Goal: Information Seeking & Learning: Learn about a topic

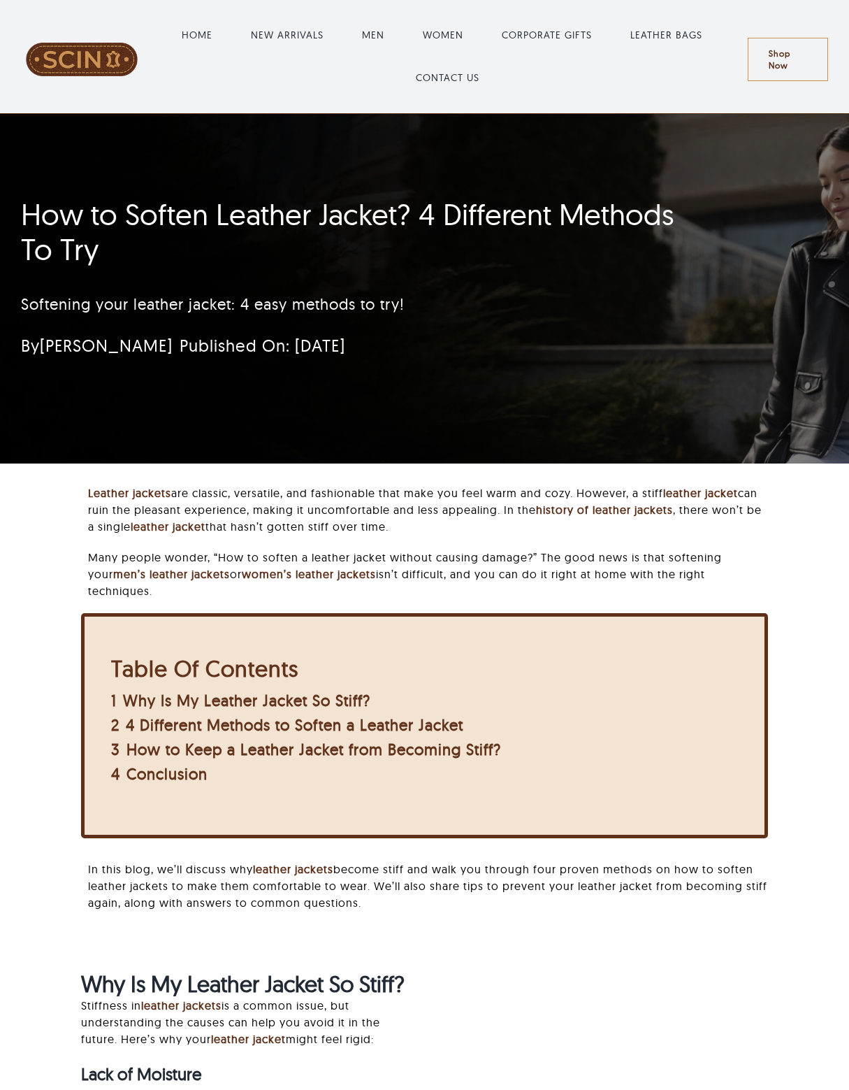
scroll to position [215, 0]
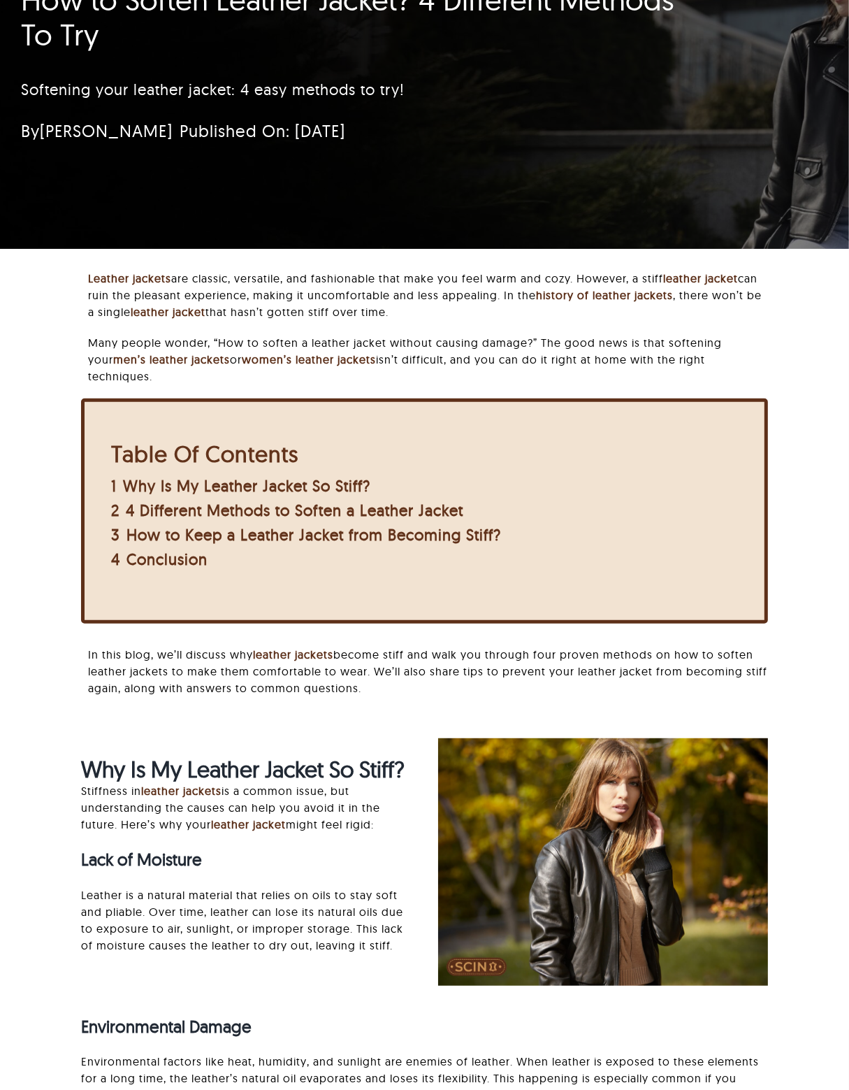
drag, startPoint x: 0, startPoint y: 0, endPoint x: 399, endPoint y: 710, distance: 814.8
click at [399, 710] on div "Leather jackets are classic, versatile, and fashionable that make you feel warm…" at bounding box center [424, 497] width 687 height 454
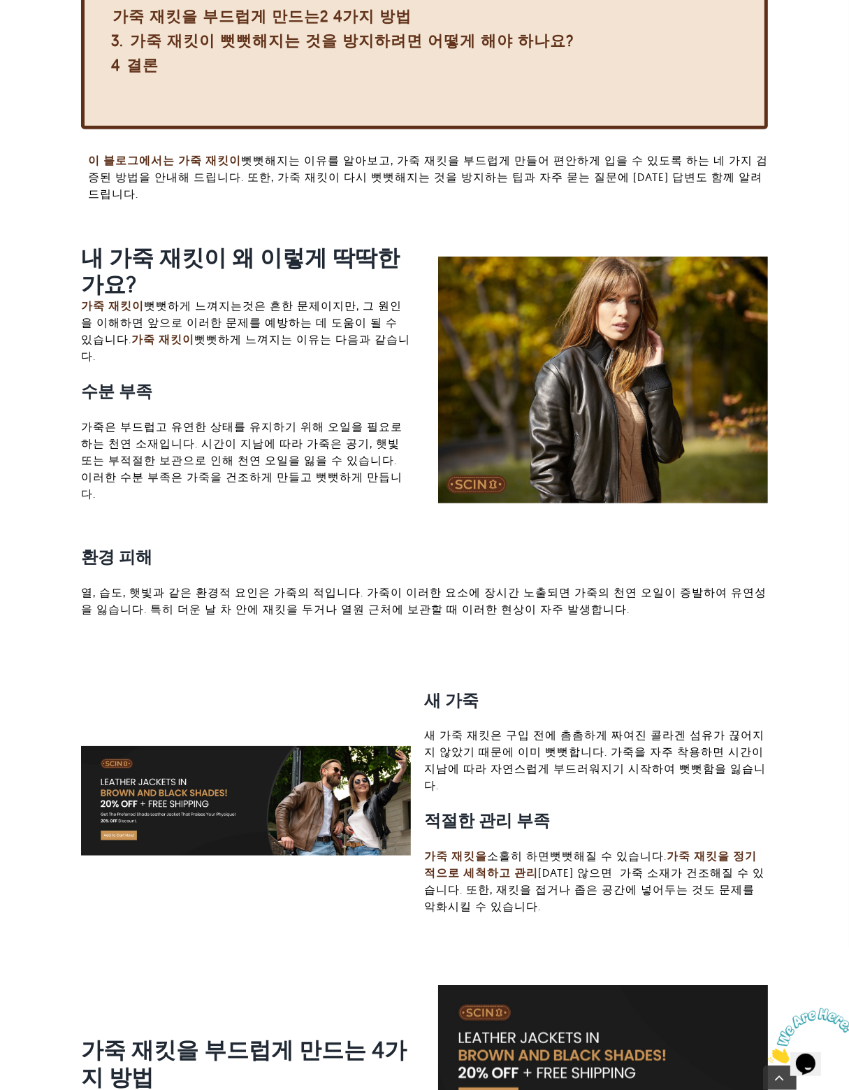
scroll to position [663, 0]
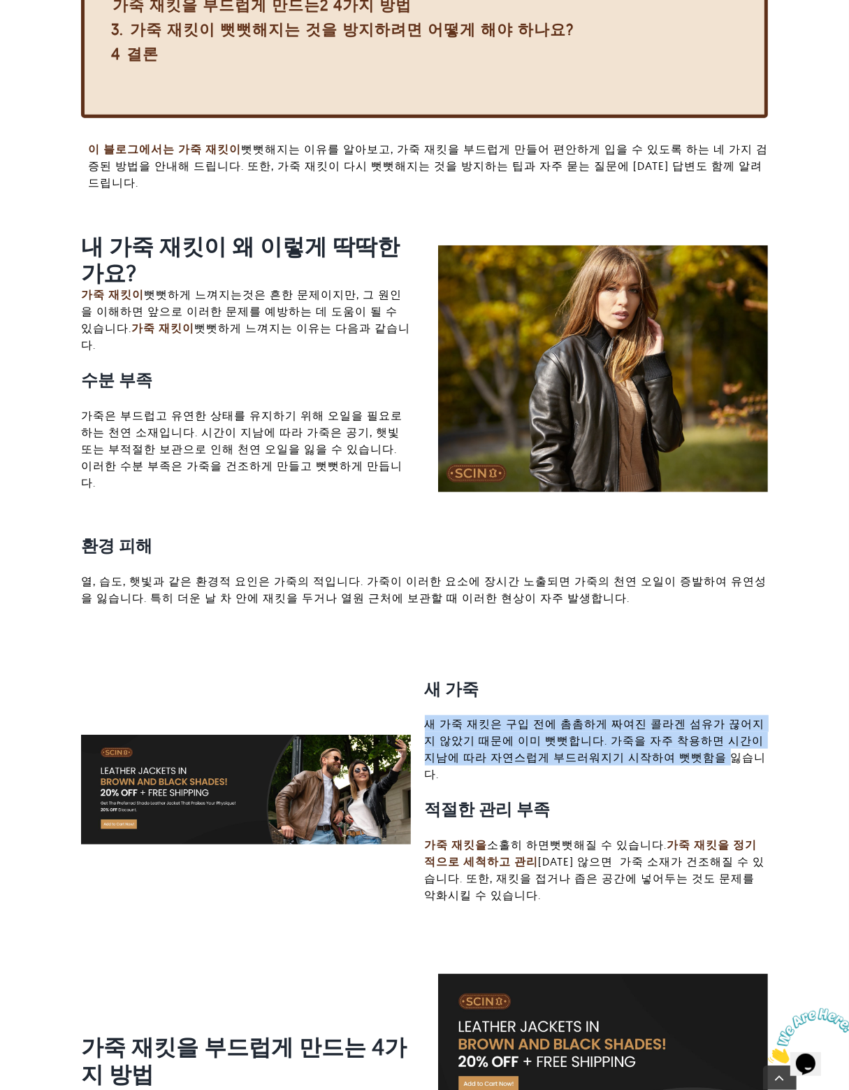
drag, startPoint x: 658, startPoint y: 712, endPoint x: 600, endPoint y: 631, distance: 99.7
click at [600, 662] on div "새 가죽 새 가죽 재킷은 구입 전에 촘촘하게 짜여진 콜라겐 섬유가 끊어지지 않았기 때문에 이미 뻣뻣합니다. 가죽을 자주 착용하면 시간이 지남에…" at bounding box center [596, 790] width 343 height 256
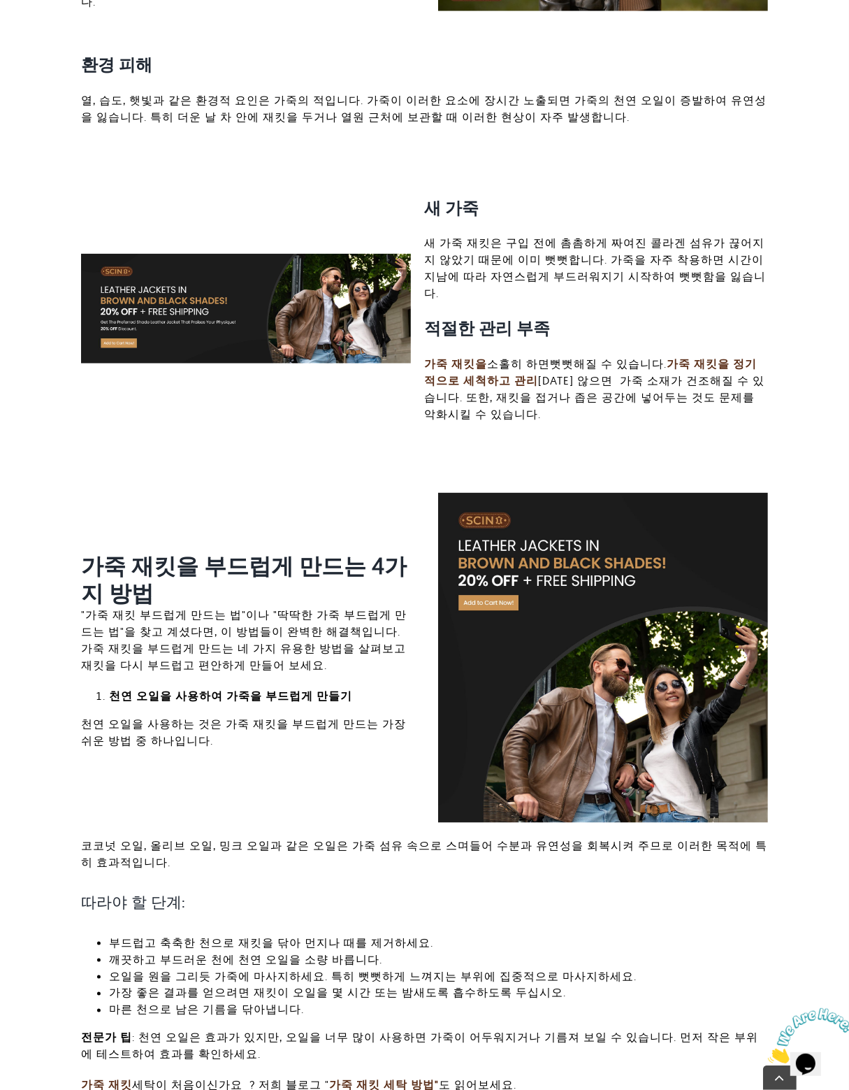
scroll to position [1152, 0]
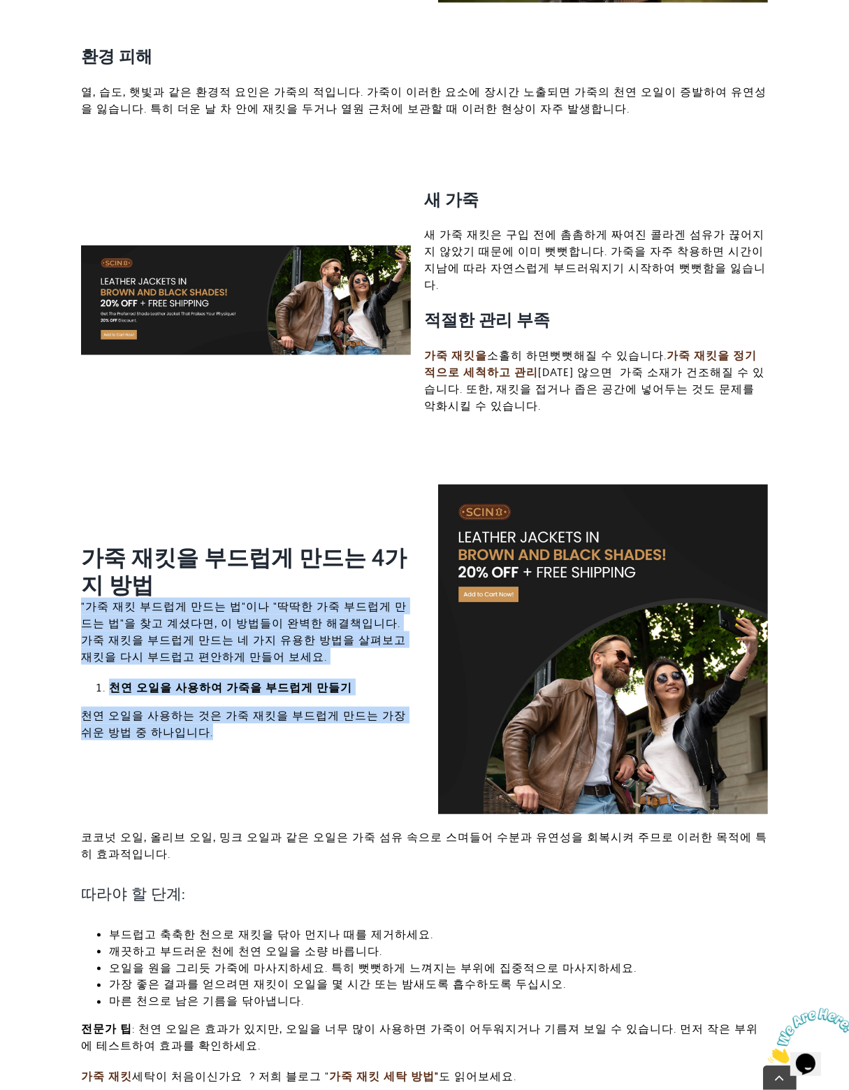
drag, startPoint x: 231, startPoint y: 699, endPoint x: 211, endPoint y: 529, distance: 171.8
click at [201, 531] on div "가죽 재킷을 부드럽게 만드는 4가지 방법 "가죽 재킷 부드럽게 만드는 법"이나 "딱딱한 가죽 부드럽게 만드는 법"을 찾고 계셨다면, 이 방법들…" at bounding box center [424, 798] width 714 height 629
click at [211, 544] on h2 "가죽 재킷을 부드럽게 만드는 4가지 방법" at bounding box center [246, 571] width 330 height 54
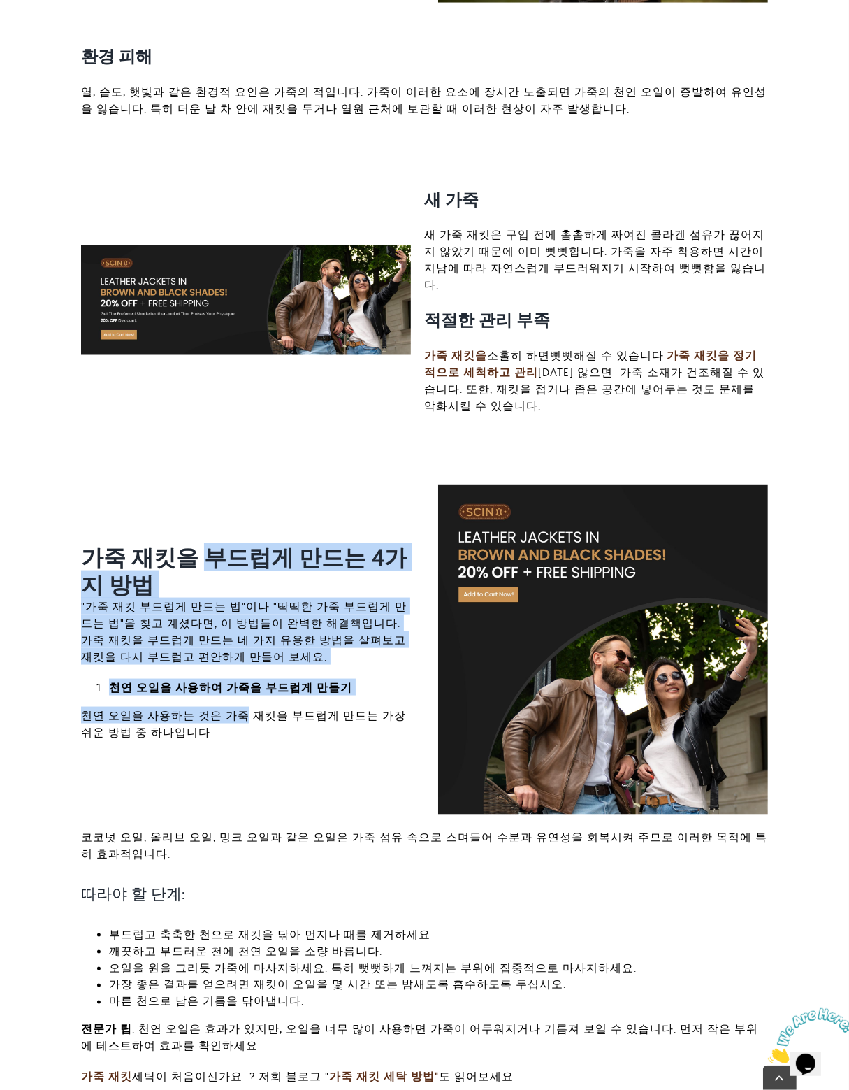
drag, startPoint x: 201, startPoint y: 480, endPoint x: 233, endPoint y: 661, distance: 184.5
click at [233, 661] on div "가죽 재킷을 부드럽게 만드는 4가지 방법 "가죽 재킷 부드럽게 만드는 법"이나 "딱딱한 가죽 부드럽게 만드는 법"을 찾고 계셨다면, 이 방법들…" at bounding box center [424, 798] width 714 height 629
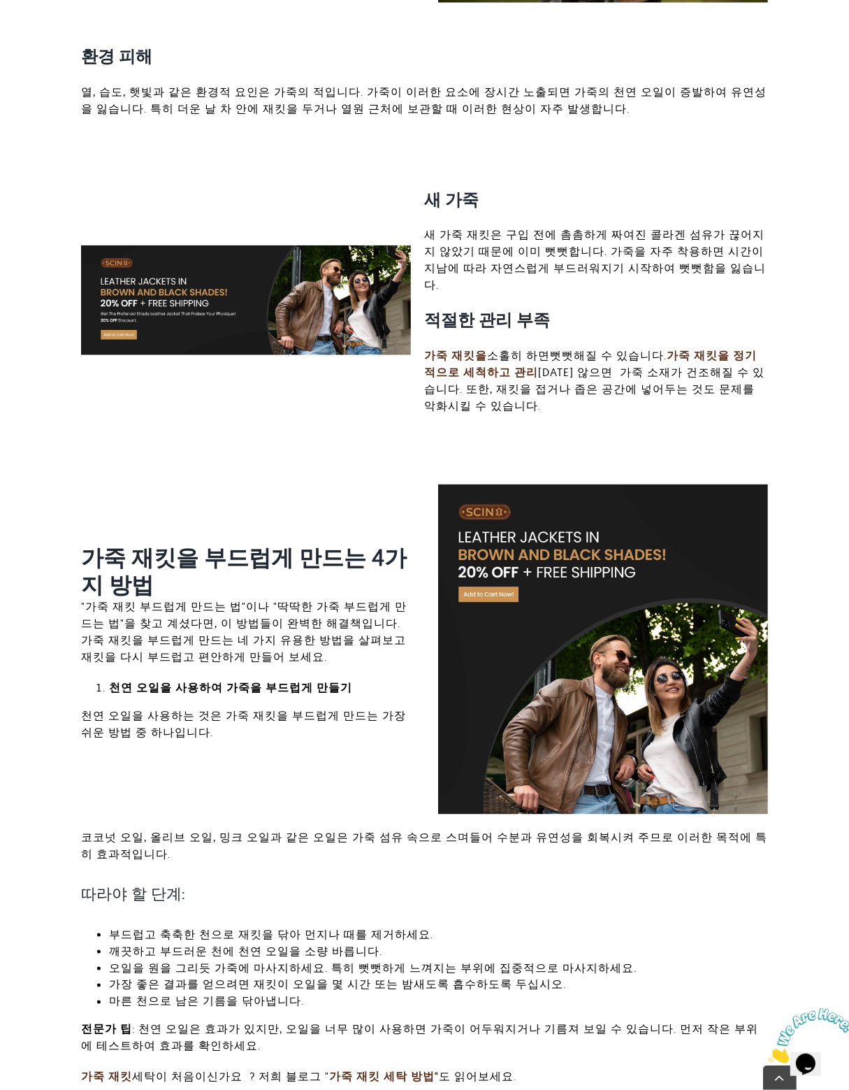
click at [233, 707] on p "천연 오일을 사용하는 것은 가죽 재킷을 부드럽게 만드는 가장 쉬운 방법 중 하나입니다." at bounding box center [246, 724] width 330 height 34
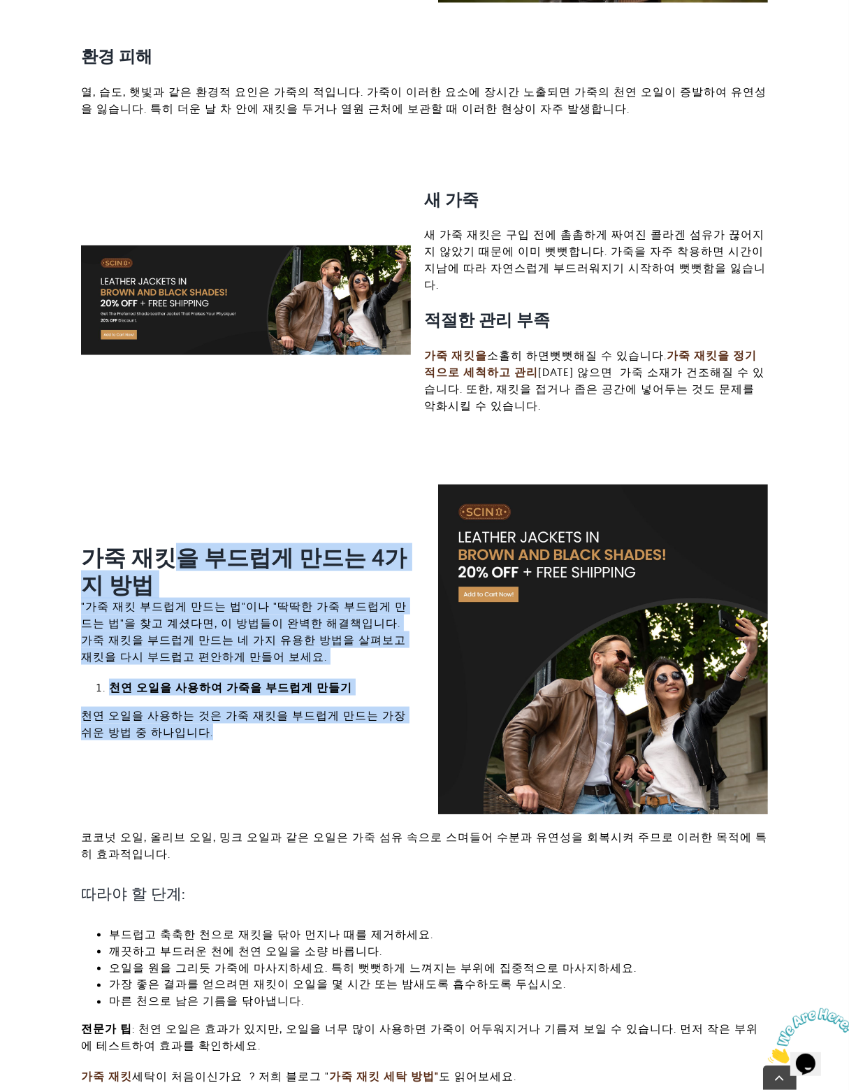
drag, startPoint x: 231, startPoint y: 699, endPoint x: 176, endPoint y: 473, distance: 232.5
click at [176, 487] on div "가죽 재킷을 부드럽게 만드는 4가지 방법 "가죽 재킷 부드럽게 만드는 법"이나 "딱딱한 가죽 부드럽게 만드는 법"을 찾고 계셨다면, 이 방법들…" at bounding box center [424, 798] width 714 height 629
click at [176, 484] on div "가죽 재킷을 부드럽게 만드는 4가지 방법 "가죽 재킷 부드럽게 만드는 법"이나 "딱딱한 가죽 부드럽게 만드는 법"을 찾고 계셨다면, 이 방법들…" at bounding box center [424, 798] width 714 height 629
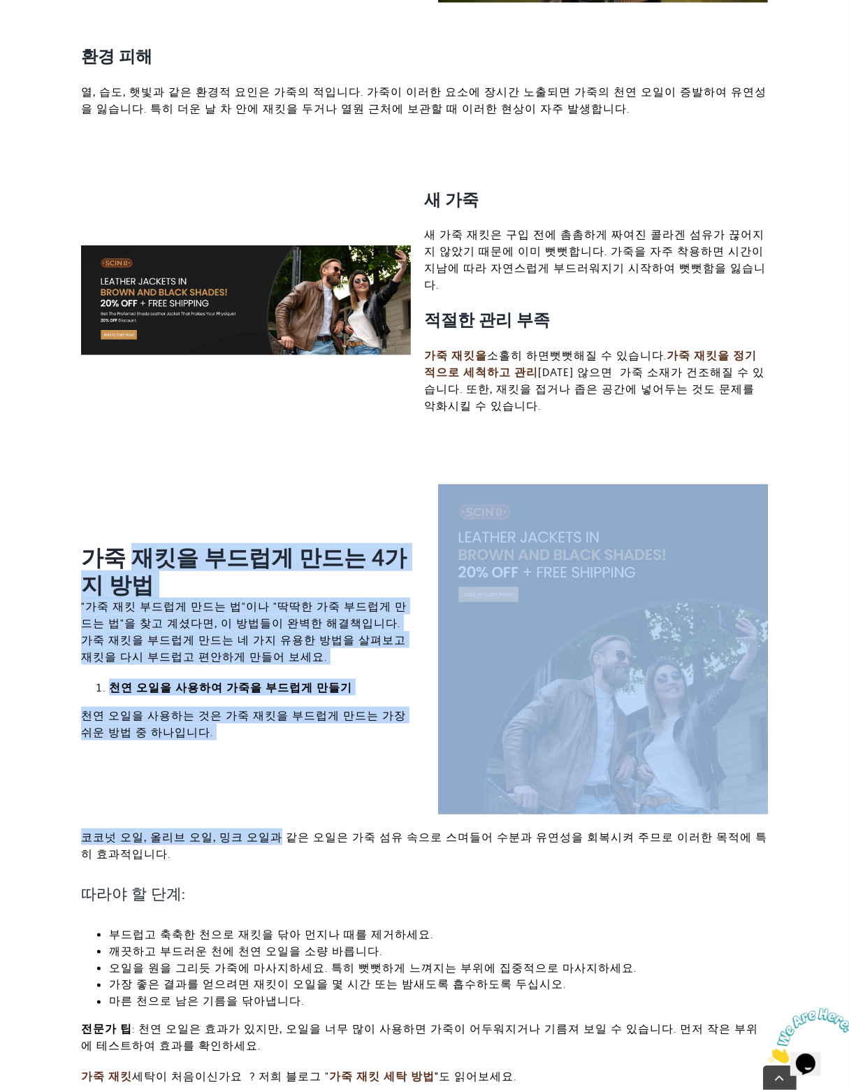
drag, startPoint x: 176, startPoint y: 466, endPoint x: 235, endPoint y: 740, distance: 279.6
click at [235, 740] on div "가죽 재킷을 부드럽게 만드는 4가지 방법 "가죽 재킷 부드럽게 만드는 법"이나 "딱딱한 가죽 부드럽게 만드는 법"을 찾고 계셨다면, 이 방법들…" at bounding box center [424, 798] width 714 height 629
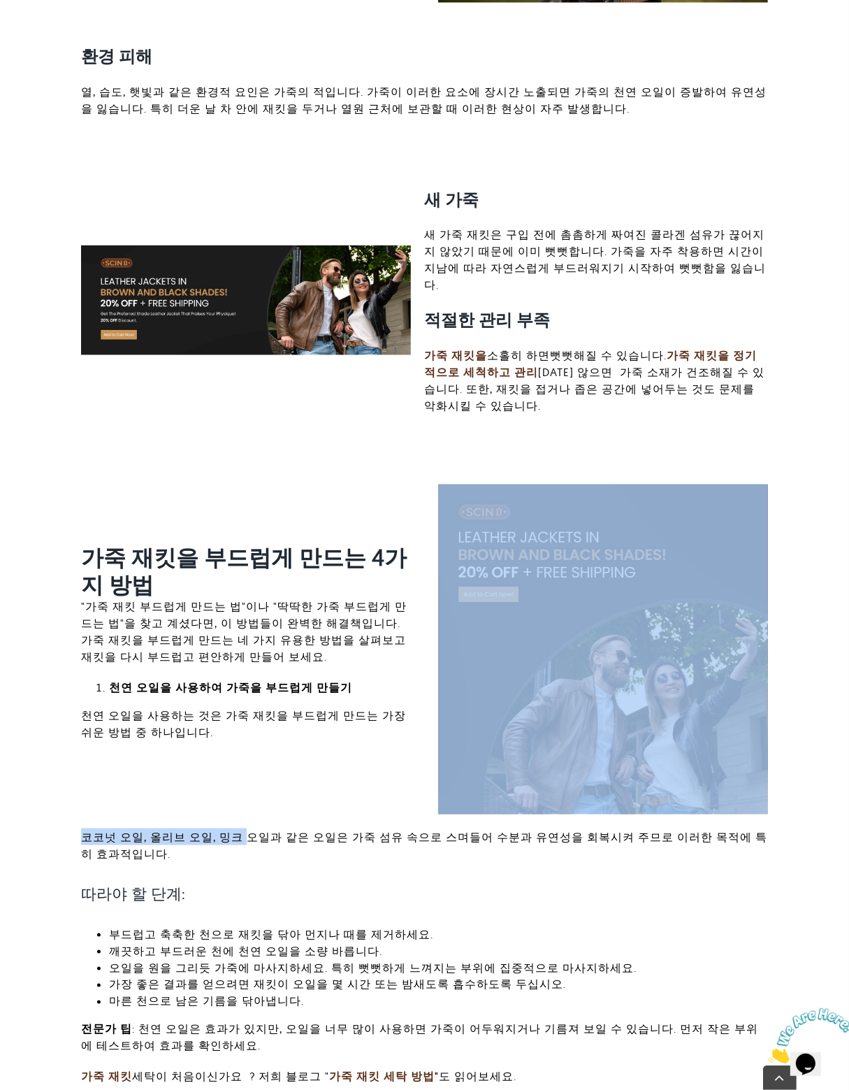
drag, startPoint x: 238, startPoint y: 777, endPoint x: 231, endPoint y: 663, distance: 114.2
click at [231, 668] on div "가죽 재킷을 부드럽게 만드는 4가지 방법 "가죽 재킷 부드럽게 만드는 법"이나 "딱딱한 가죽 부드럽게 만드는 법"을 찾고 계셨다면, 이 방법들…" at bounding box center [424, 798] width 714 height 629
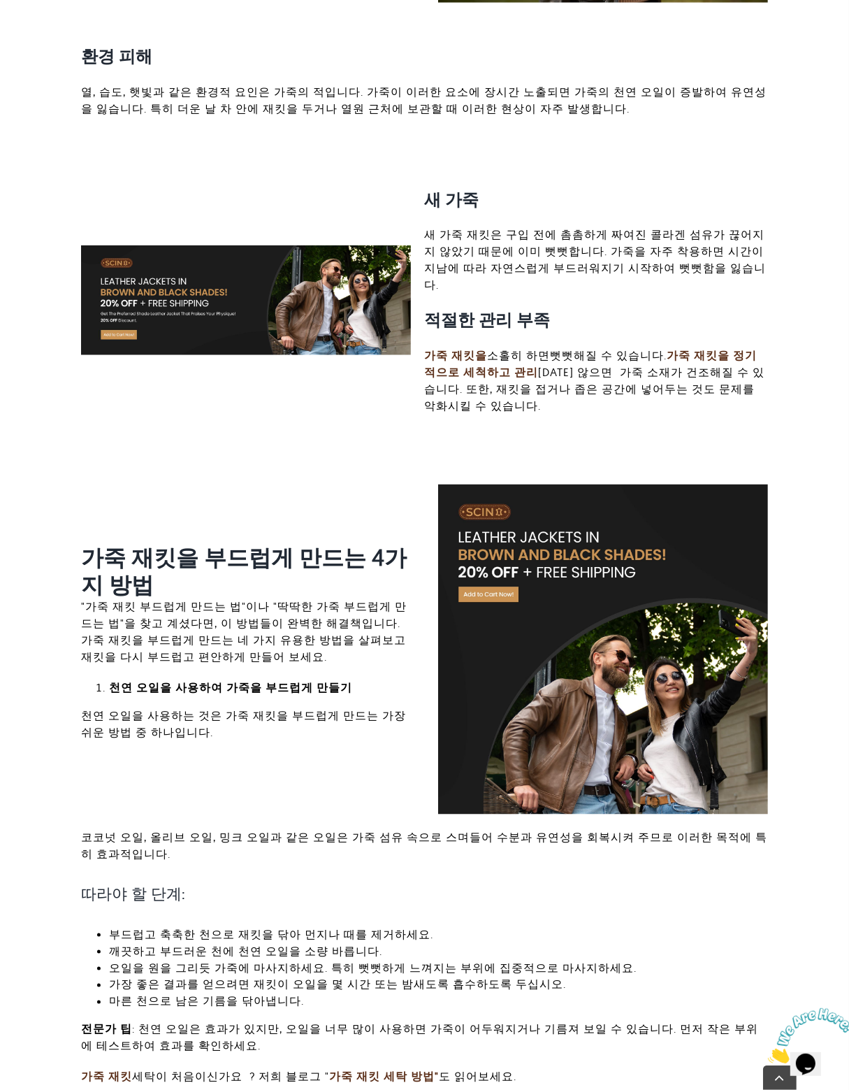
click at [234, 708] on font "천연 오일을 사용하는 것은 가죽 재킷을 부드럽게 만드는 가장 쉬운 방법 중 하나입니다." at bounding box center [243, 723] width 325 height 31
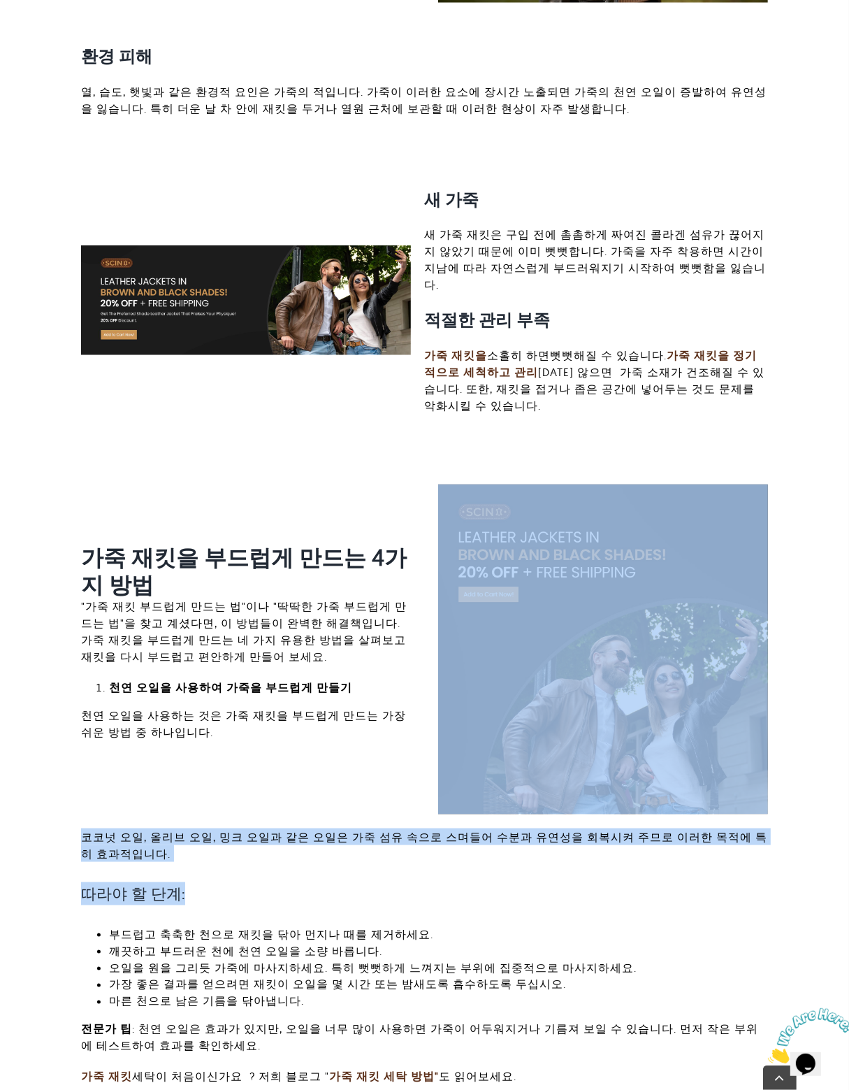
click at [307, 841] on div "가죽 재킷을 부드럽게 만드는 4가지 방법 "가죽 재킷 부드럽게 만드는 법"이나 "딱딱한 가죽 부드럽게 만드는 법"을 찾고 계셨다면, 이 방법들…" at bounding box center [424, 798] width 714 height 629
click at [308, 882] on h4 "따라야 할 단계:" at bounding box center [424, 893] width 687 height 23
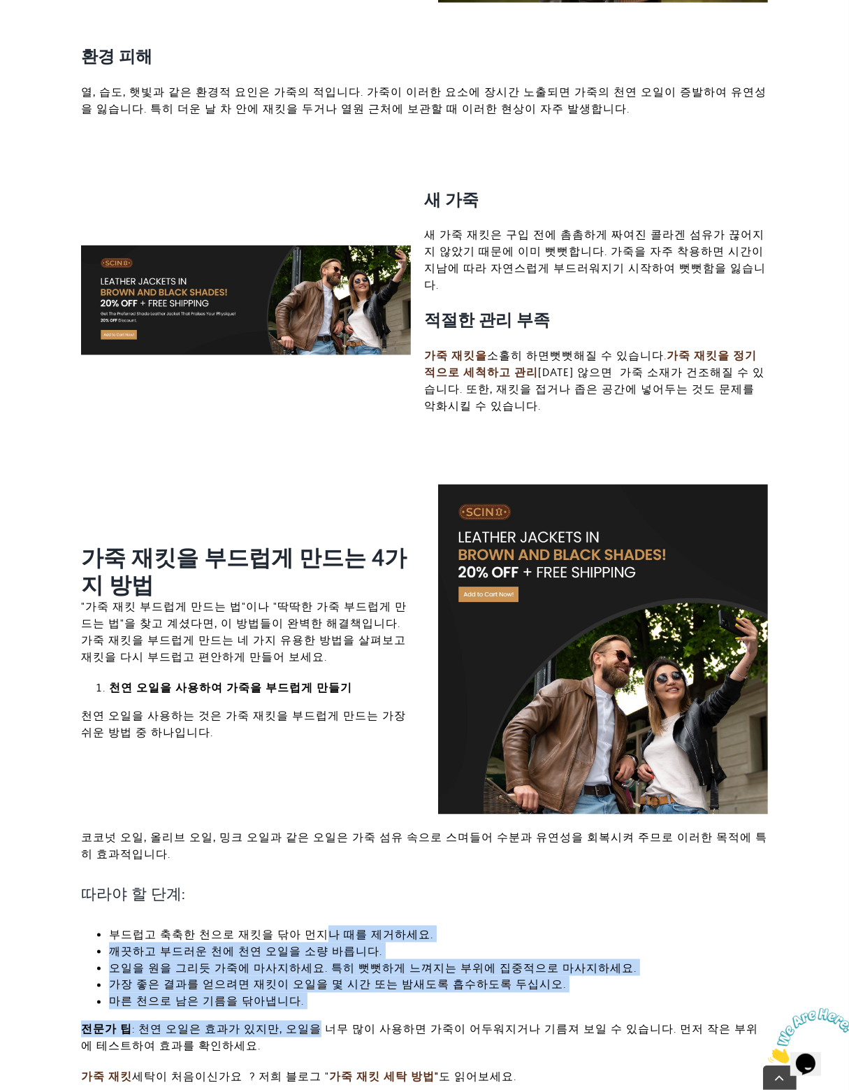
drag, startPoint x: 313, startPoint y: 859, endPoint x: 300, endPoint y: 982, distance: 123.0
click at [300, 981] on div "코코넛 오일, 올리브 오일, 밍크 오일과 같은 오일은 가죽 섬유 속으로 스며들어 수분과 유연성을 회복시켜 주므로 이러한 목적에 특히 효과적입니…" at bounding box center [424, 963] width 687 height 271
click at [301, 1021] on p "전문가 팁 : 천연 오일은 효과가 있지만, 오일을 너무 많이 사용하면 가죽이 어두워지거나 기름져 보일 수 있습니다. 먼저 작은 부위에 테스트하…" at bounding box center [424, 1038] width 687 height 34
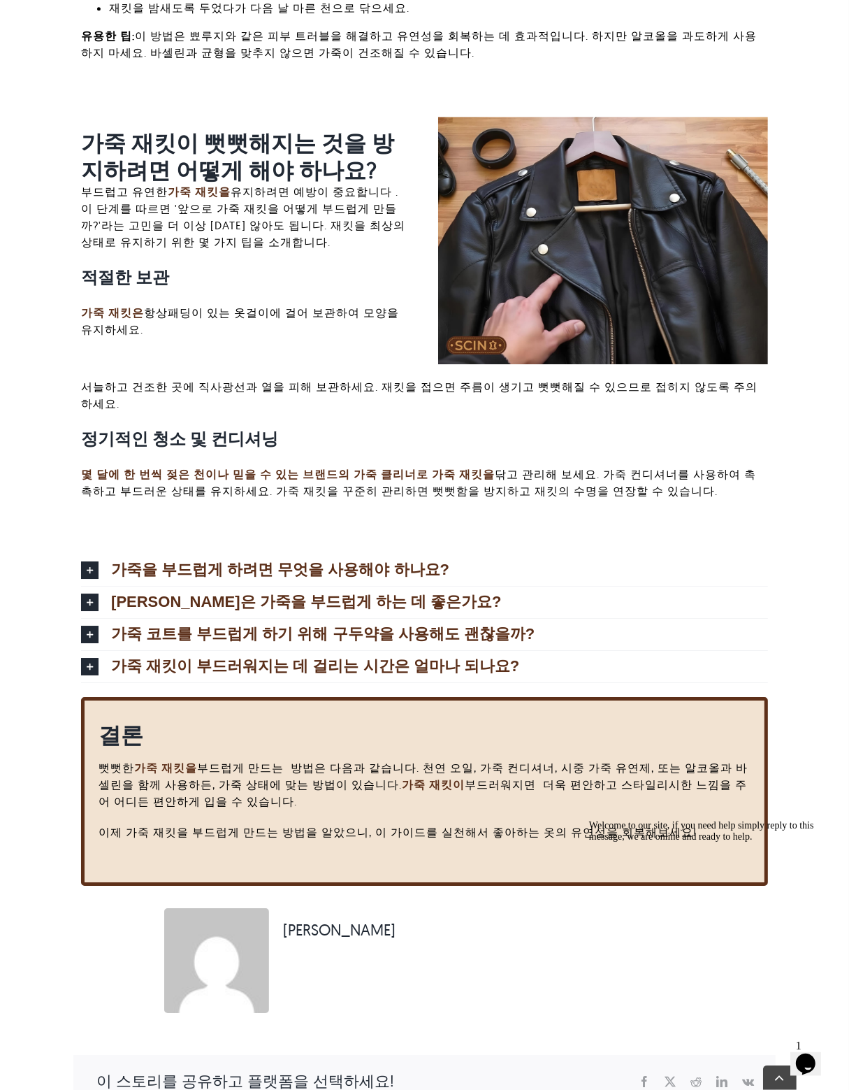
scroll to position [3459, 0]
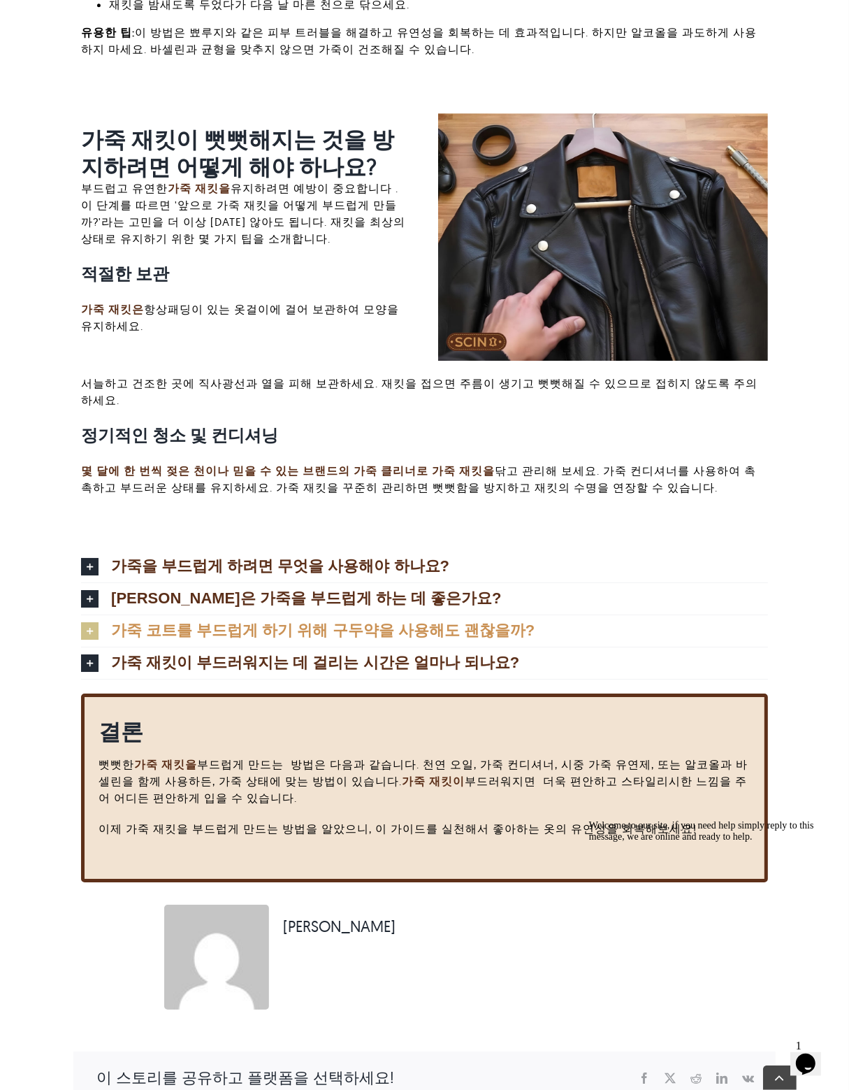
click at [129, 622] on font "가죽 코트를 부드럽게 하기 위해 구두약을 사용해도 괜찮을까?" at bounding box center [323, 630] width 424 height 17
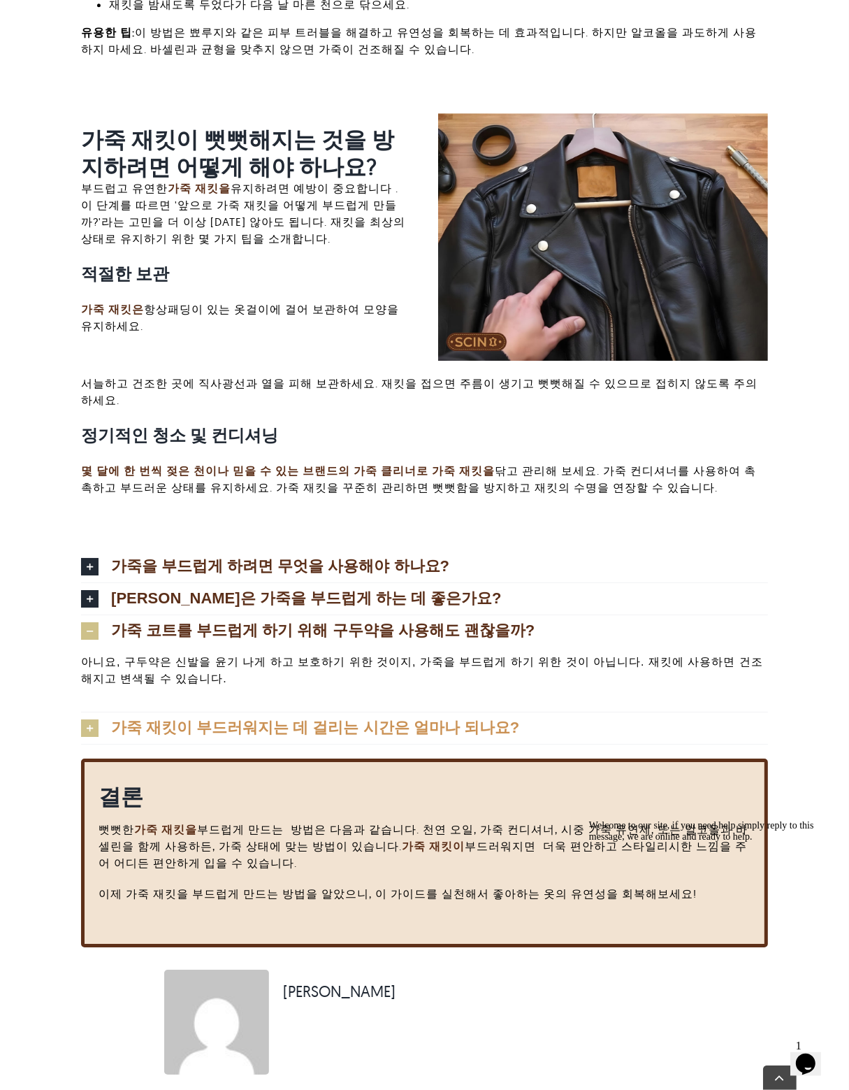
click at [333, 719] on font "가죽 재킷이 부드러워지는 데 걸리는 시간은 얼마나 되나요?" at bounding box center [315, 727] width 408 height 17
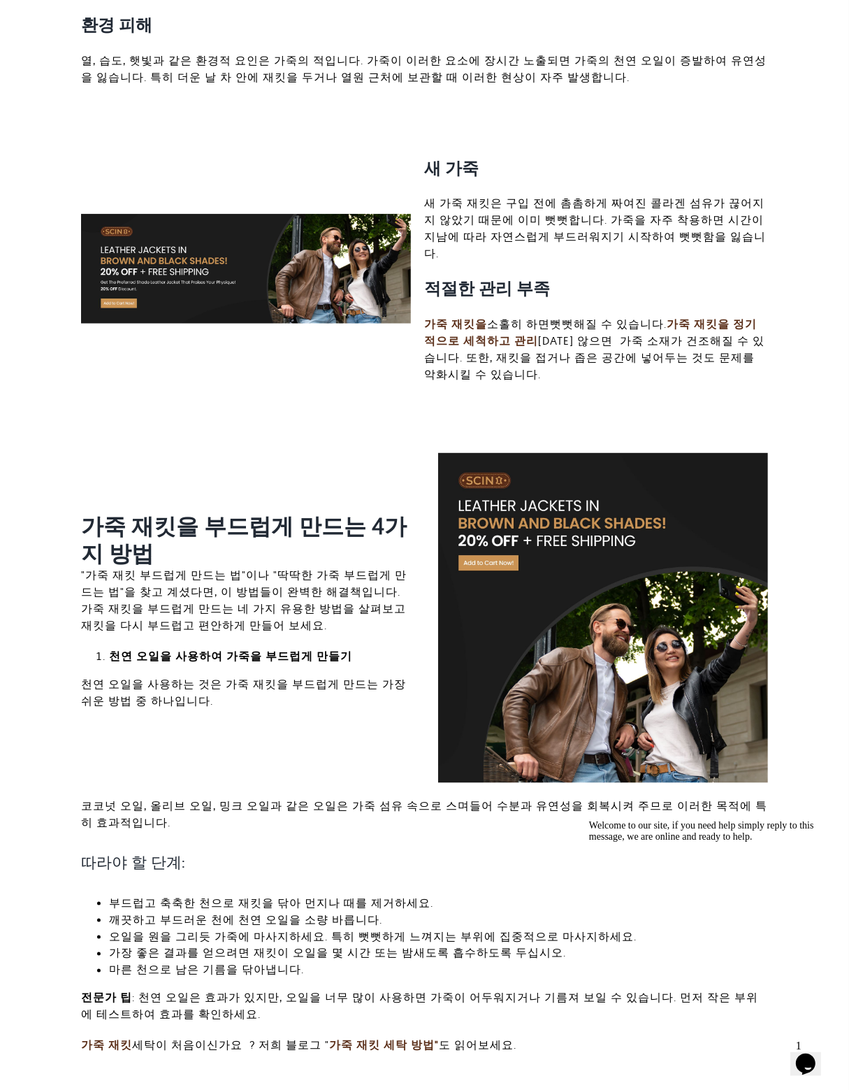
scroll to position [0, 0]
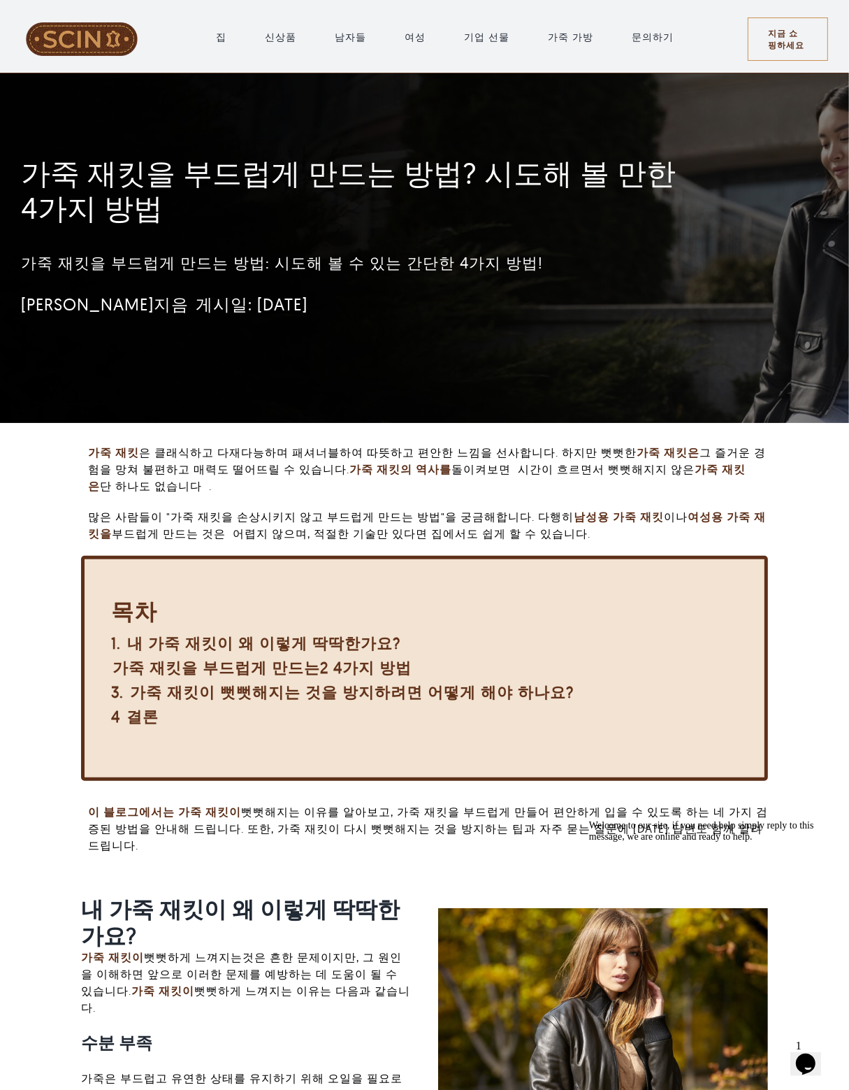
drag, startPoint x: 443, startPoint y: -32, endPoint x: 352, endPoint y: 104, distance: 164.2
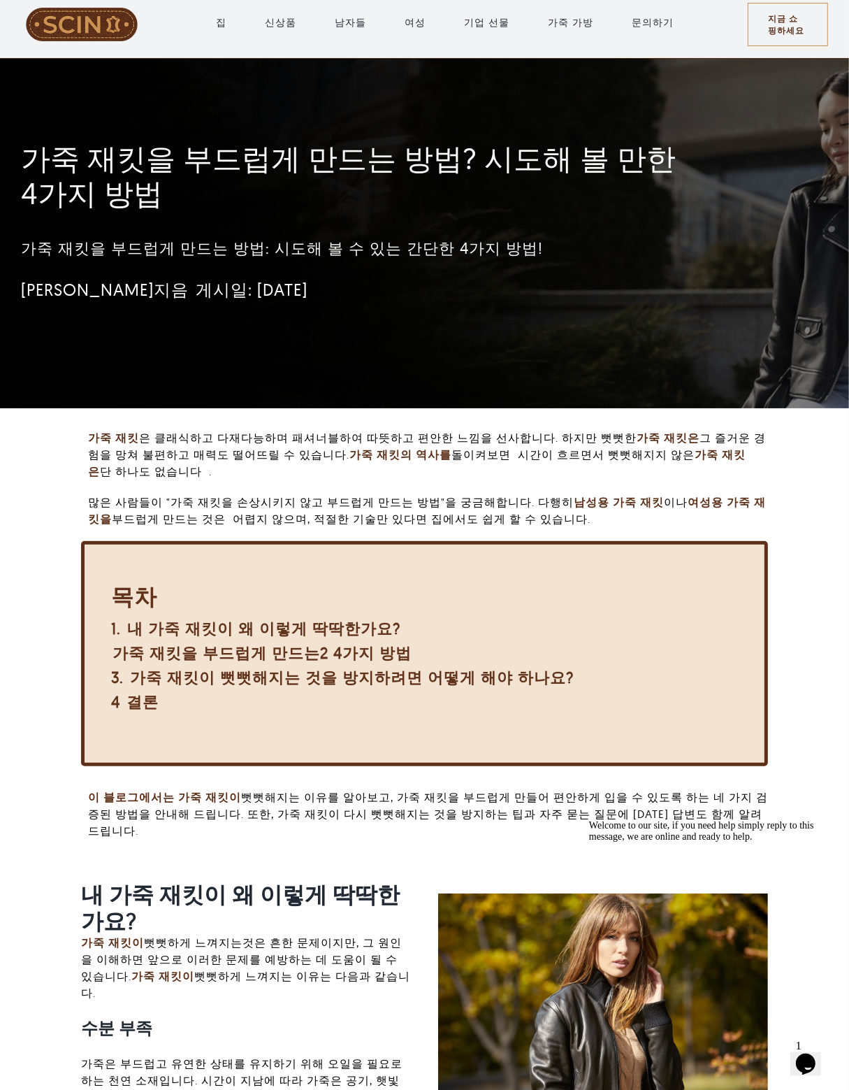
drag, startPoint x: 445, startPoint y: 131, endPoint x: 477, endPoint y: 368, distance: 239.8
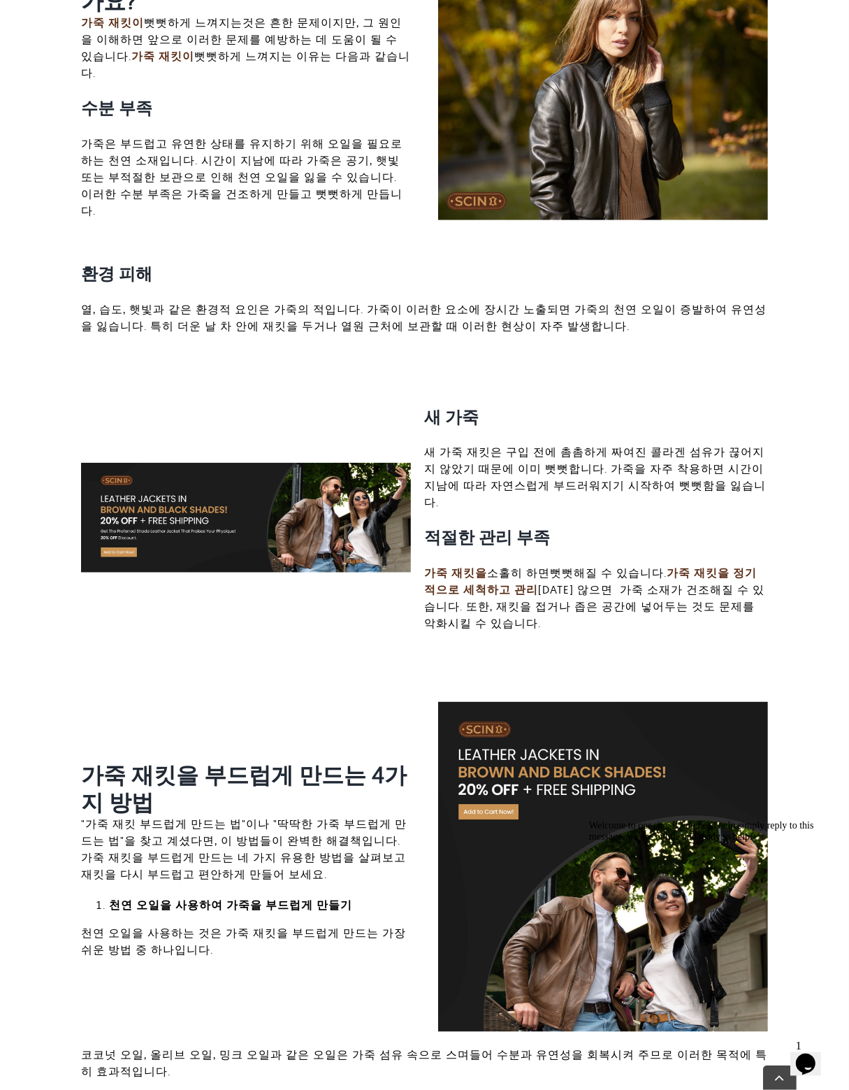
scroll to position [937, 0]
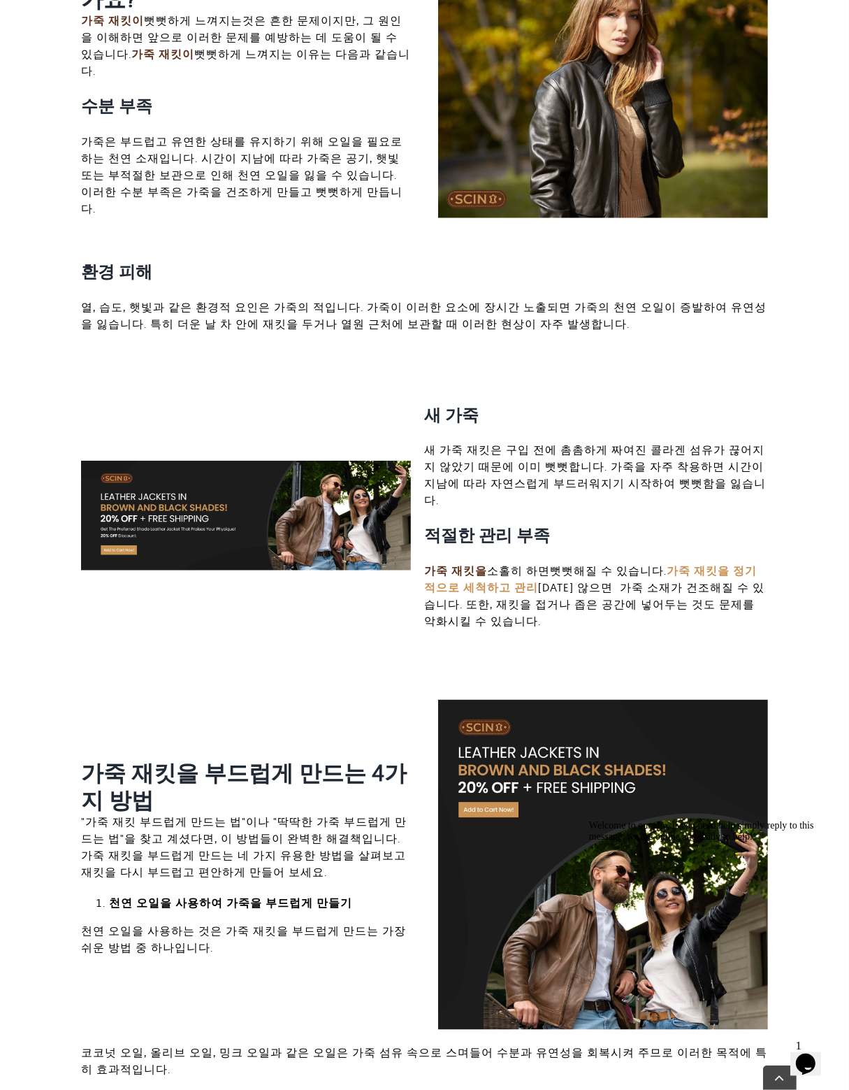
click at [498, 563] on font "가죽 재킷을 정기적으로 세척하고 관리" at bounding box center [591, 578] width 333 height 31
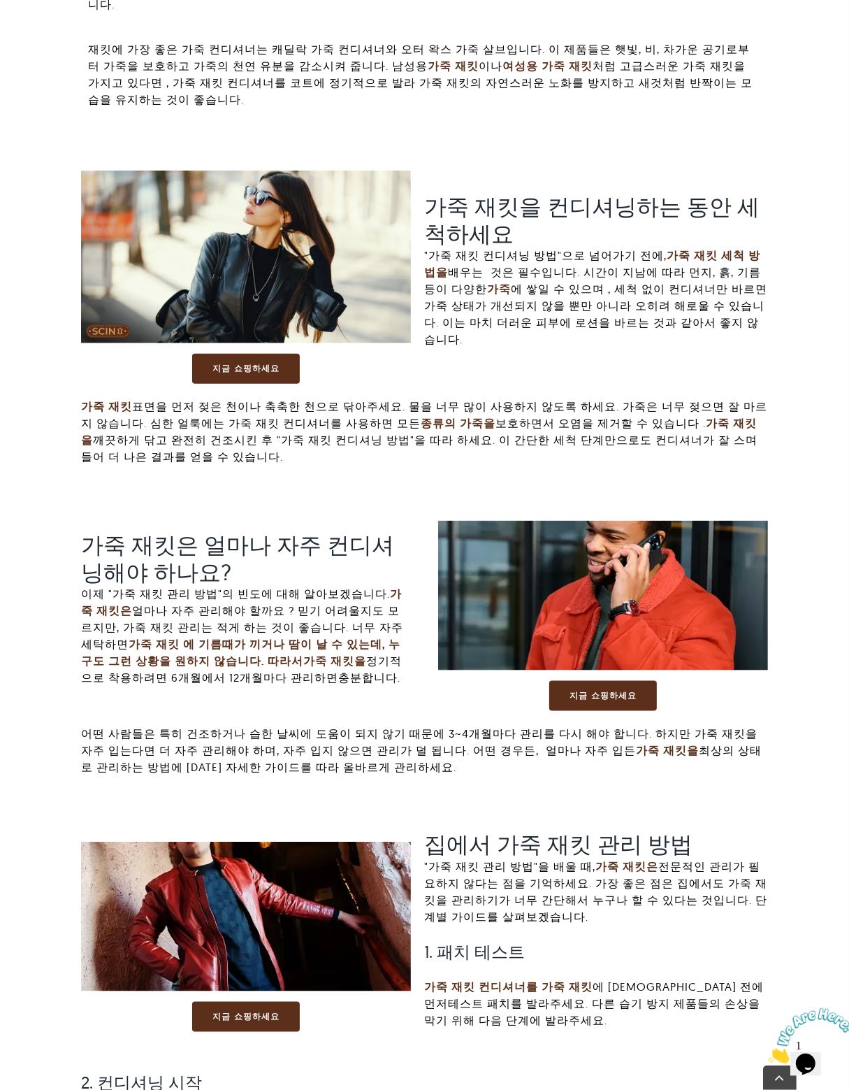
scroll to position [1077, 0]
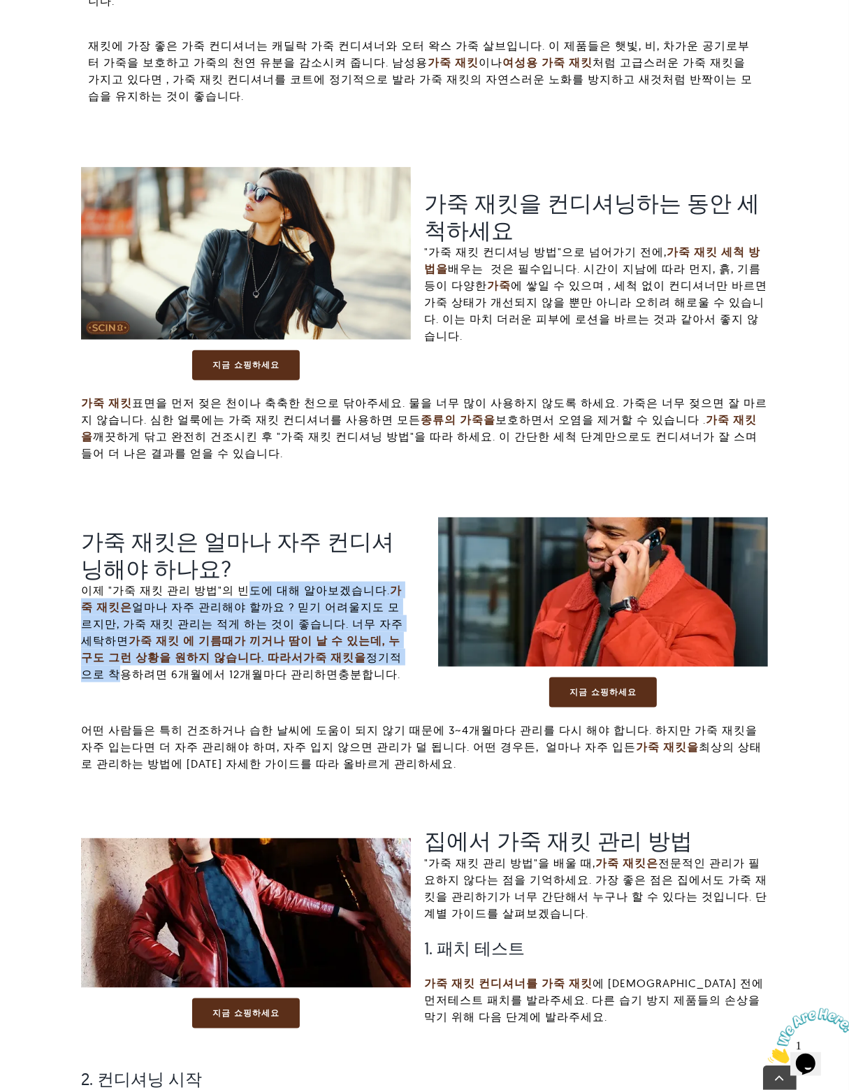
drag, startPoint x: 243, startPoint y: 573, endPoint x: 238, endPoint y: 565, distance: 9.1
click at [240, 582] on p "이제 "가죽 재킷 관리 방법"의 빈도에 대해 알아보겠습니다. 가죽 재킷은 얼마나 자주 관리해야 할까요 ? 믿기 어려울지도 모르지만, 가죽 재킷…" at bounding box center [246, 632] width 330 height 101
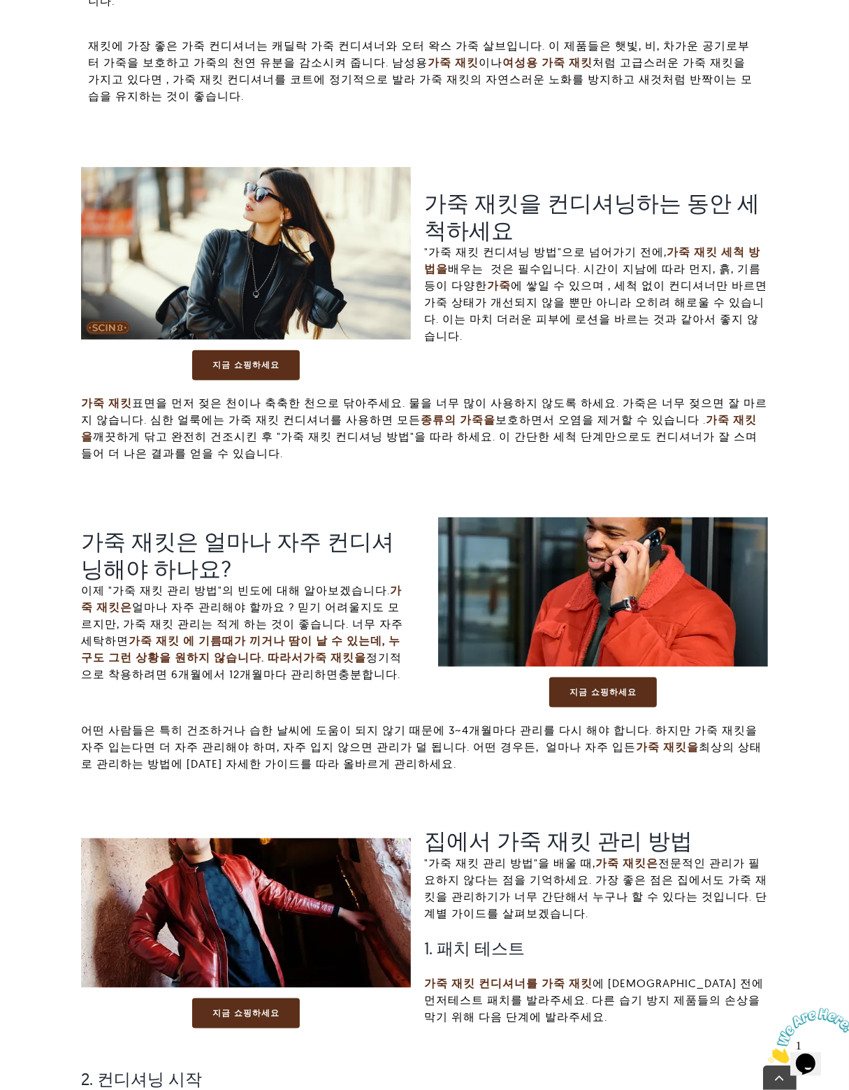
click at [237, 560] on h2 "가죽 재킷은 얼마나 자주 컨디셔닝해야 하나요?" at bounding box center [246, 555] width 330 height 54
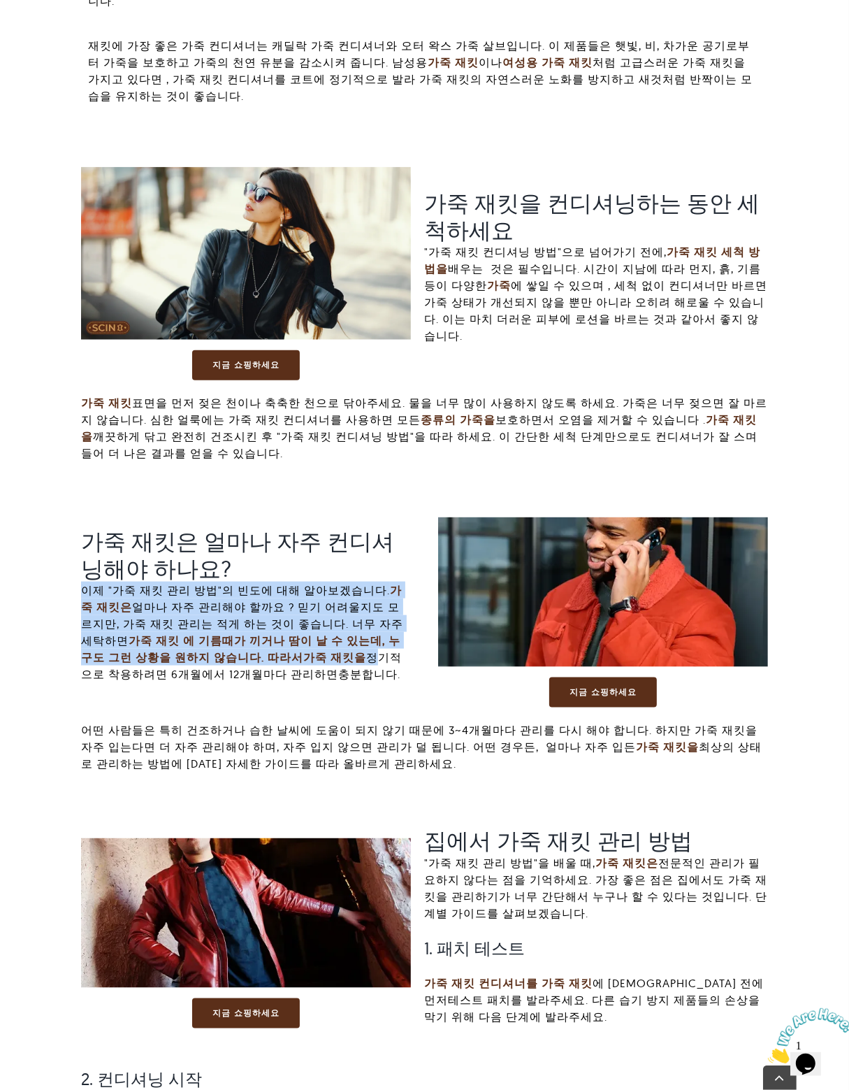
drag, startPoint x: 229, startPoint y: 539, endPoint x: 270, endPoint y: 642, distance: 111.1
click at [270, 642] on div "가죽 재킷은 얼마나 자주 컨디셔닝해야 하나요? 이제 "가죽 재킷 관리 방법"의 빈도에 대해 알아보겠습니다. 가죽 재킷은 얼마나 자주 관리해야 …" at bounding box center [246, 612] width 330 height 168
click at [270, 650] on font "정기적으로 착용하려면 6개월에서 12개월마다 관리하면" at bounding box center [241, 665] width 321 height 31
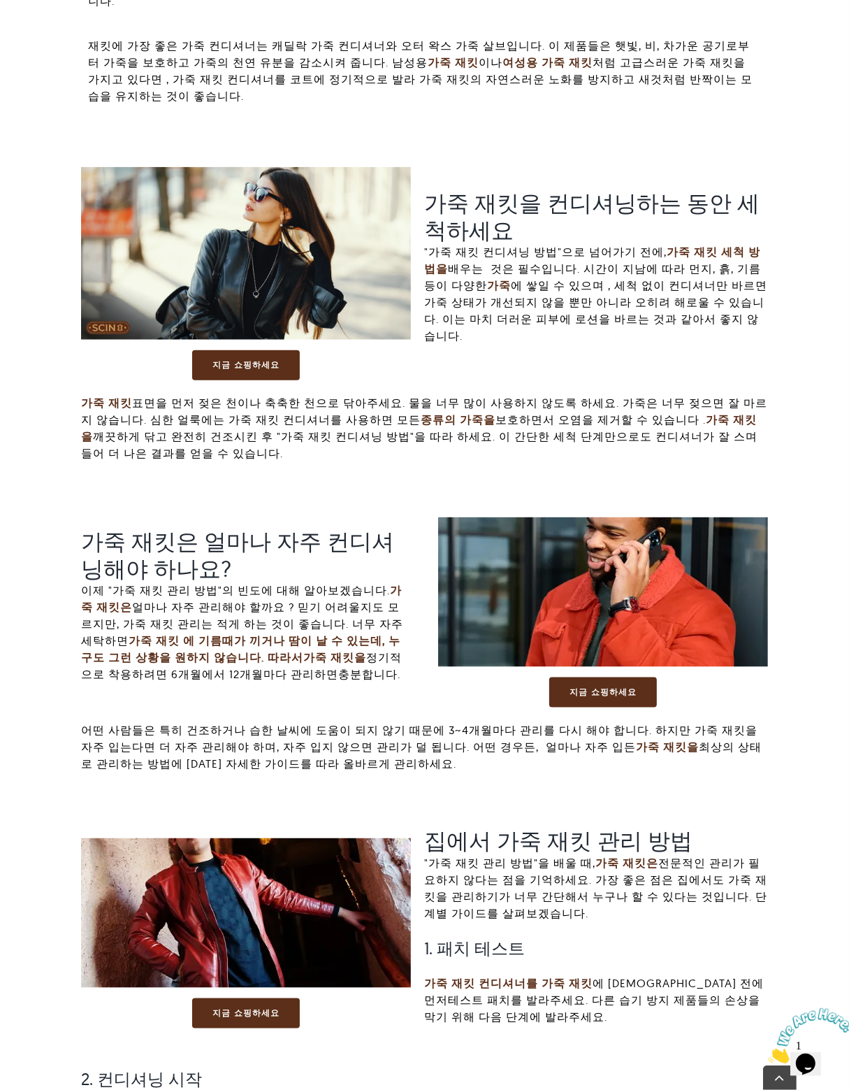
drag, startPoint x: 255, startPoint y: 587, endPoint x: 239, endPoint y: 550, distance: 40.4
click at [239, 550] on div "가죽 재킷은 얼마나 자주 컨디셔닝해야 하나요? 이제 "가죽 재킷 관리 방법"의 빈도에 대해 알아보겠습니다. 가죽 재킷은 얼마나 자주 관리해야 …" at bounding box center [246, 612] width 330 height 168
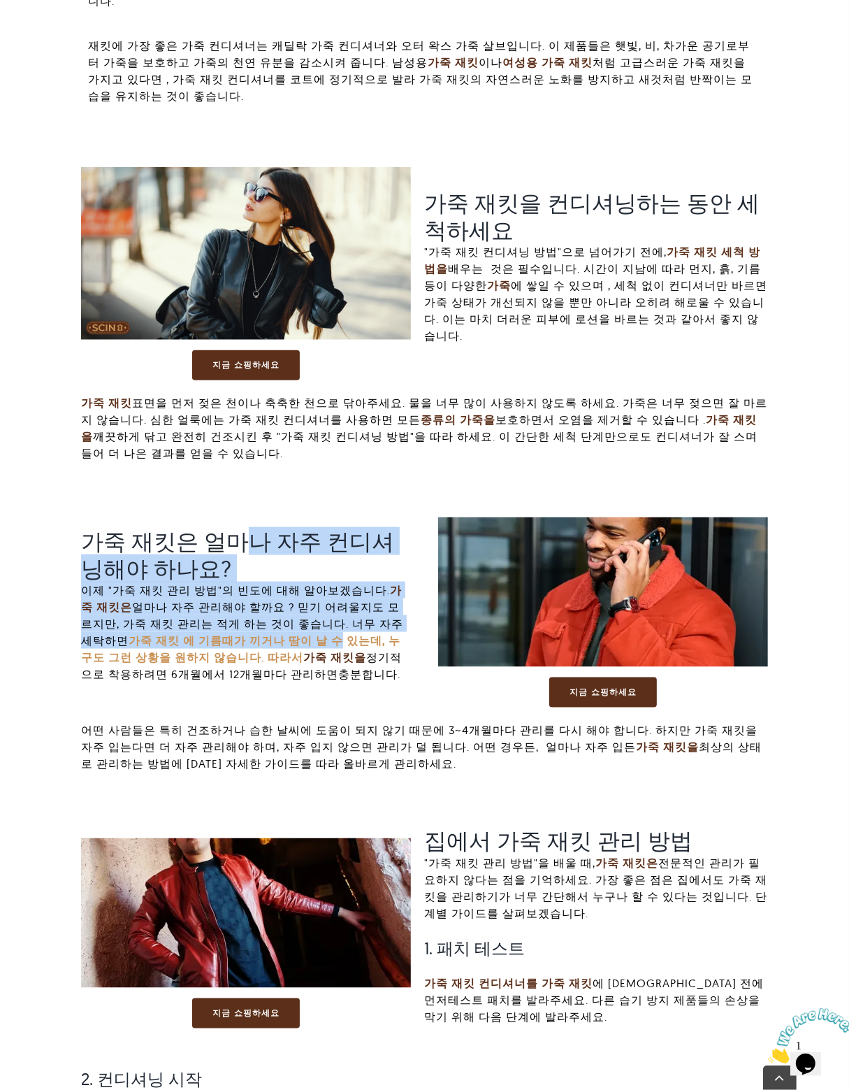
drag, startPoint x: 232, startPoint y: 515, endPoint x: 277, endPoint y: 626, distance: 119.8
click at [268, 624] on div "가죽 재킷은 얼마나 자주 컨디셔닝해야 하나요? 이제 "가죽 재킷 관리 방법"의 빈도에 대해 알아보겠습니다. 가죽 재킷은 얼마나 자주 관리해야 …" at bounding box center [246, 612] width 330 height 168
click at [303, 647] on p "이제 "가죽 재킷 관리 방법"의 빈도에 대해 알아보겠습니다. 가죽 재킷은 얼마나 자주 관리해야 할까요 ? 믿기 어려울지도 모르지만, 가죽 재킷…" at bounding box center [246, 632] width 330 height 101
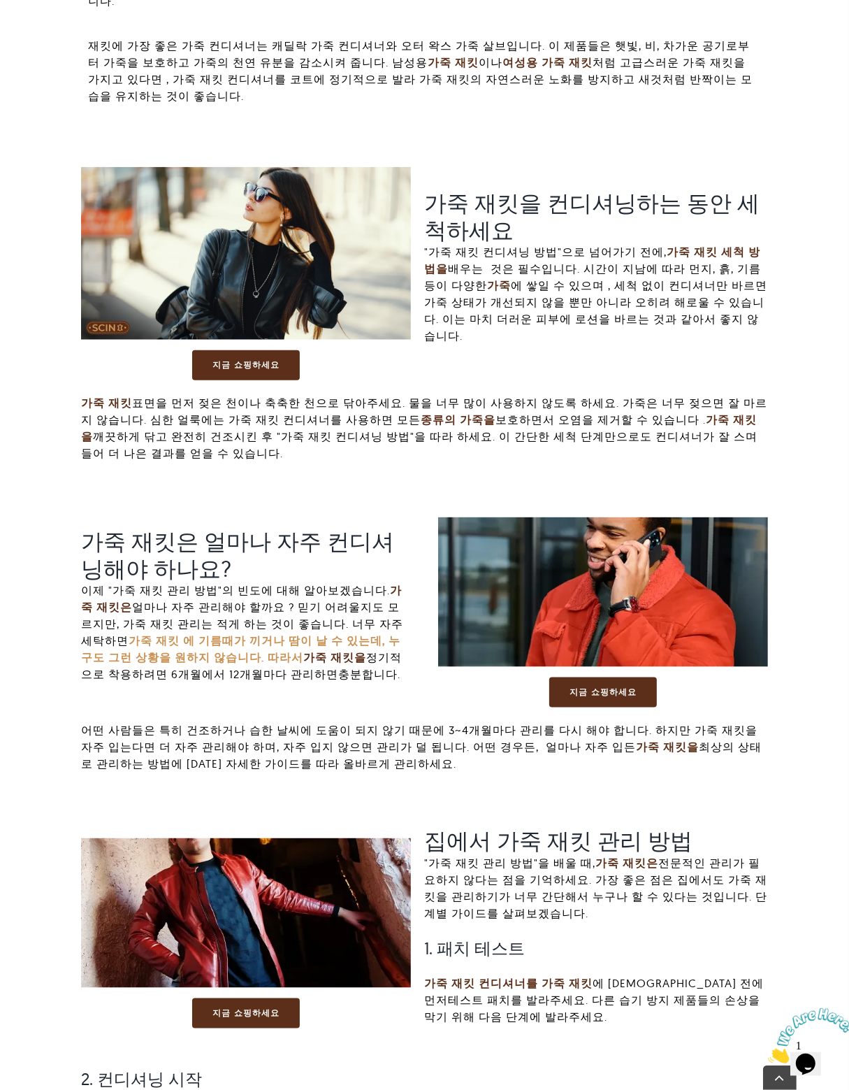
drag, startPoint x: 287, startPoint y: 550, endPoint x: 283, endPoint y: 616, distance: 66.5
click at [287, 550] on h2 "가죽 재킷은 얼마나 자주 컨디셔닝해야 하나요?" at bounding box center [246, 555] width 330 height 54
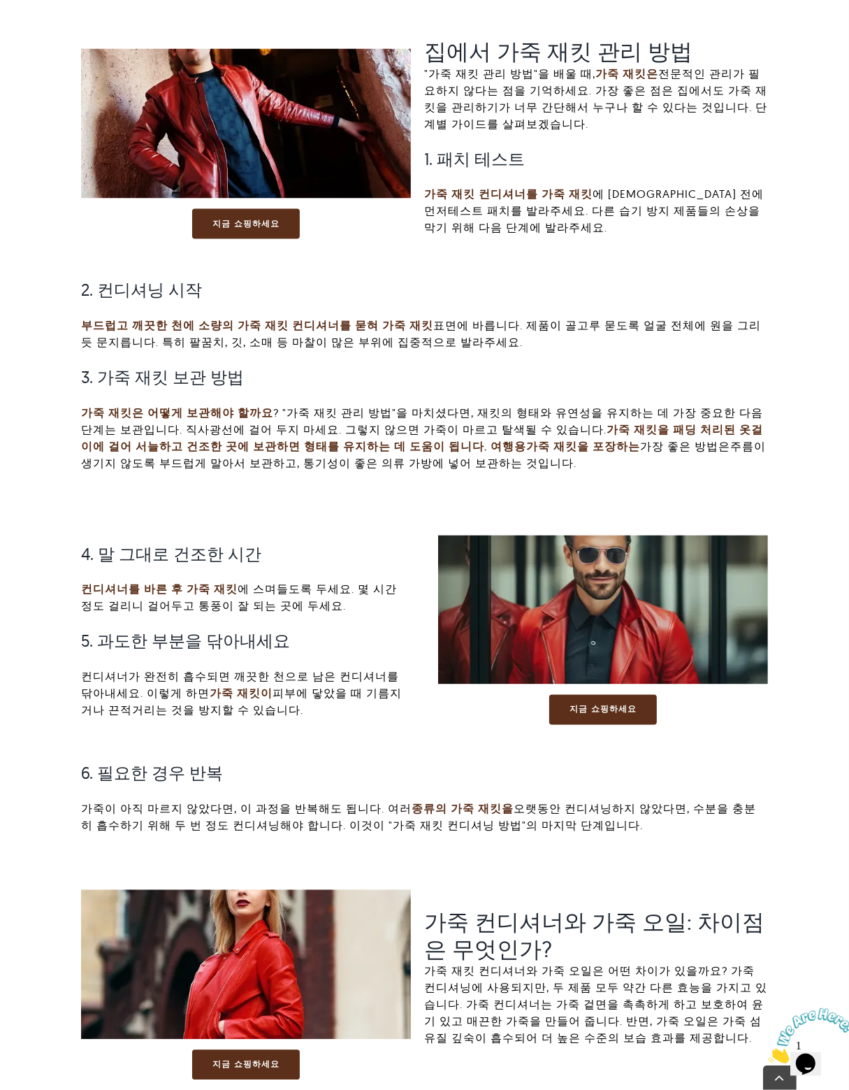
scroll to position [1916, 0]
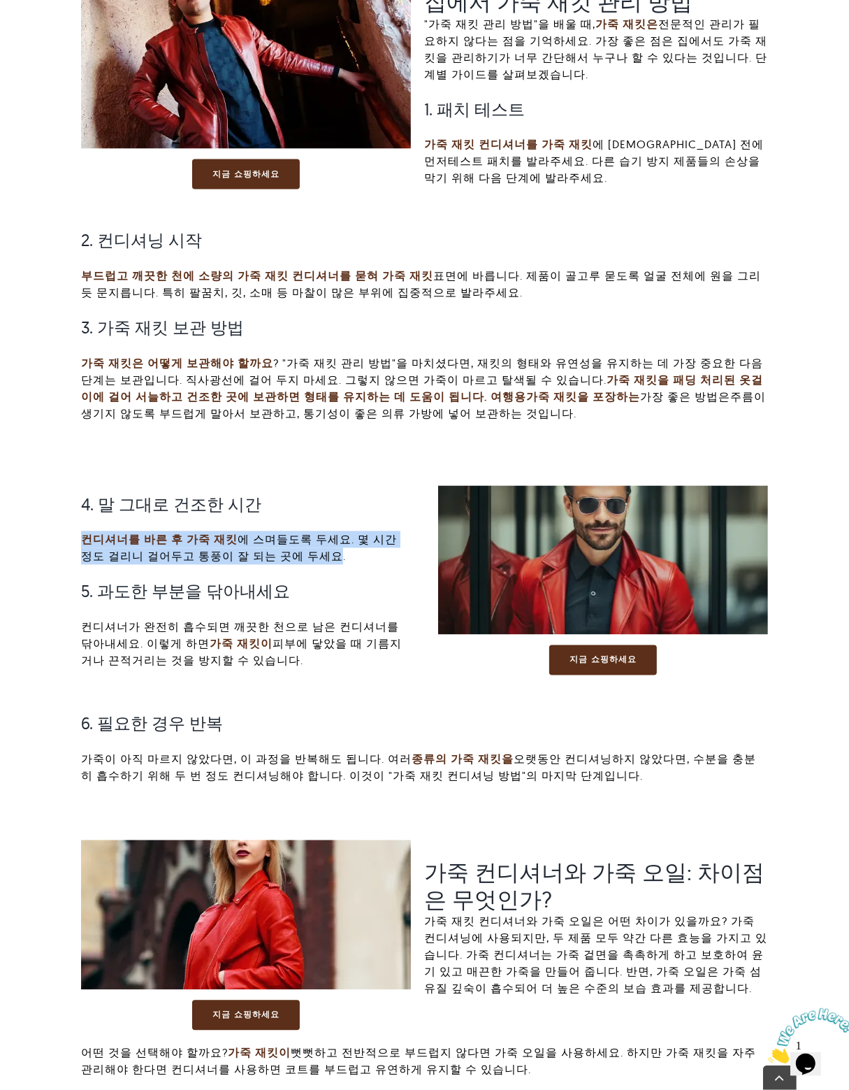
drag, startPoint x: 313, startPoint y: 540, endPoint x: 273, endPoint y: 445, distance: 103.5
click at [274, 464] on div "4. 말 그대로 건조한 시간 컨디셔너를 바른 후 가죽 재킷 에 스며들도록 두세요 . 몇 시간 정도 걸리니 걸어두고 통풍이 잘 되는 곳에 두세요…" at bounding box center [424, 638] width 687 height 348
click at [273, 445] on div "가죽 재킷 컨디셔너를 사용해야 하는 이유 "가죽 재킷 컨디셔닝 방법"을 배우는 데 있어 가장 중요한 부분은 가죽 재킷 관리가 왜 필요한지 먼저…" at bounding box center [424, 494] width 687 height 3017
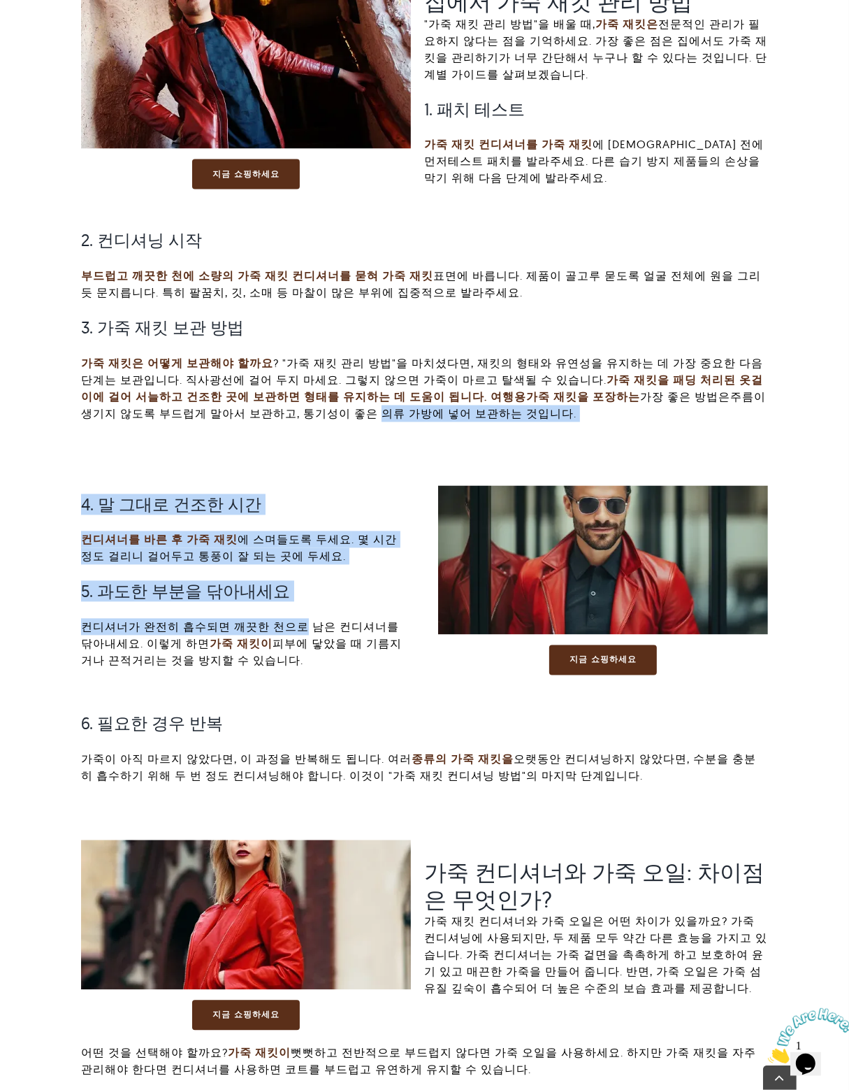
drag, startPoint x: 260, startPoint y: 423, endPoint x: 291, endPoint y: 591, distance: 170.6
click at [288, 592] on div "가죽 재킷 컨디셔너를 사용해야 하는 이유 "가죽 재킷 컨디셔닝 방법"을 배우는 데 있어 가장 중요한 부분은 가죽 재킷 관리가 왜 필요한지 먼저…" at bounding box center [424, 494] width 687 height 3017
click at [294, 591] on div "4. 말 그대로 건조한 시간 컨디셔너를 바른 후 가죽 재킷 에 스며들도록 두세요 . 몇 시간 정도 걸리니 걸어두고 통풍이 잘 되는 곳에 두세요…" at bounding box center [246, 581] width 330 height 206
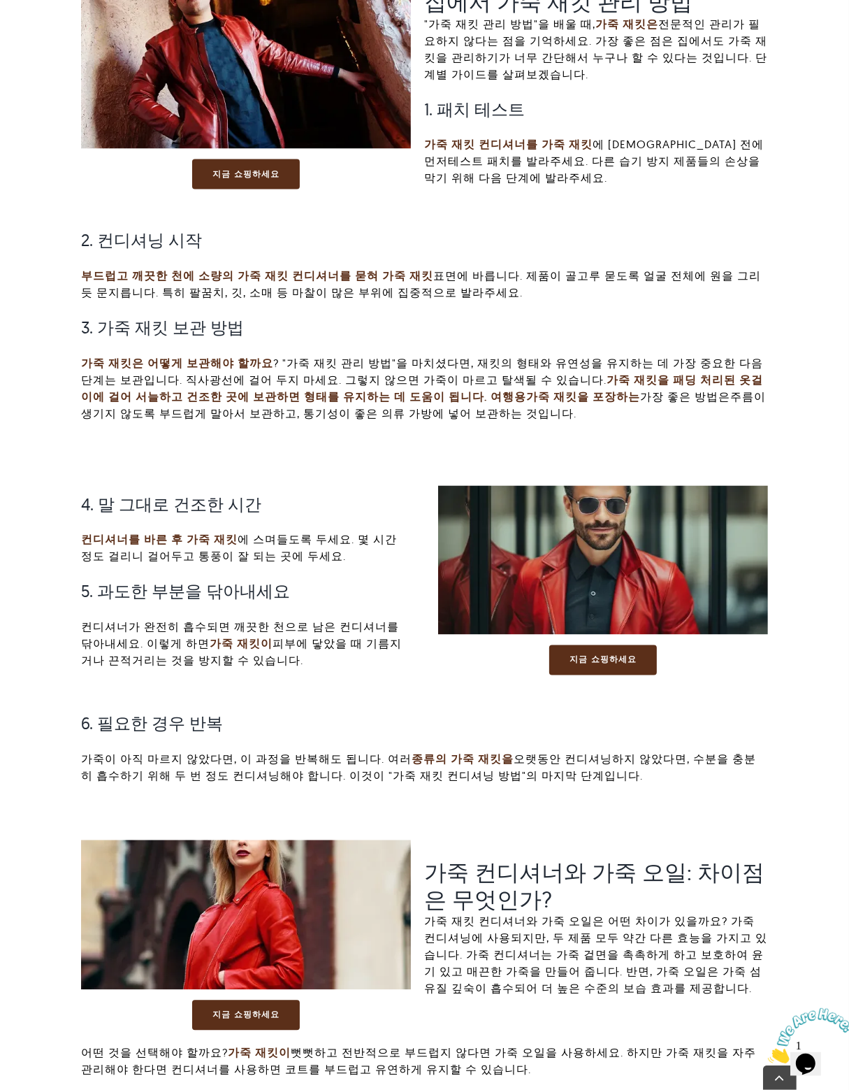
drag, startPoint x: 324, startPoint y: 599, endPoint x: 327, endPoint y: 497, distance: 102.1
click at [326, 500] on div "4. 말 그대로 건조한 시간 컨디셔너를 바른 후 가죽 재킷 에 스며들도록 두세요 . 몇 시간 정도 걸리니 걸어두고 통풍이 잘 되는 곳에 두세요…" at bounding box center [246, 581] width 330 height 206
click at [330, 495] on h3 "4. 말 그대로 건조한 시간" at bounding box center [246, 505] width 330 height 20
drag, startPoint x: 335, startPoint y: 456, endPoint x: 339, endPoint y: 651, distance: 195.1
click at [339, 650] on div "4. 말 그대로 건조한 시간 컨디셔너를 바른 후 가죽 재킷 에 스며들도록 두세요 . 몇 시간 정도 걸리니 걸어두고 통풍이 잘 되는 곳에 두세요…" at bounding box center [424, 638] width 687 height 348
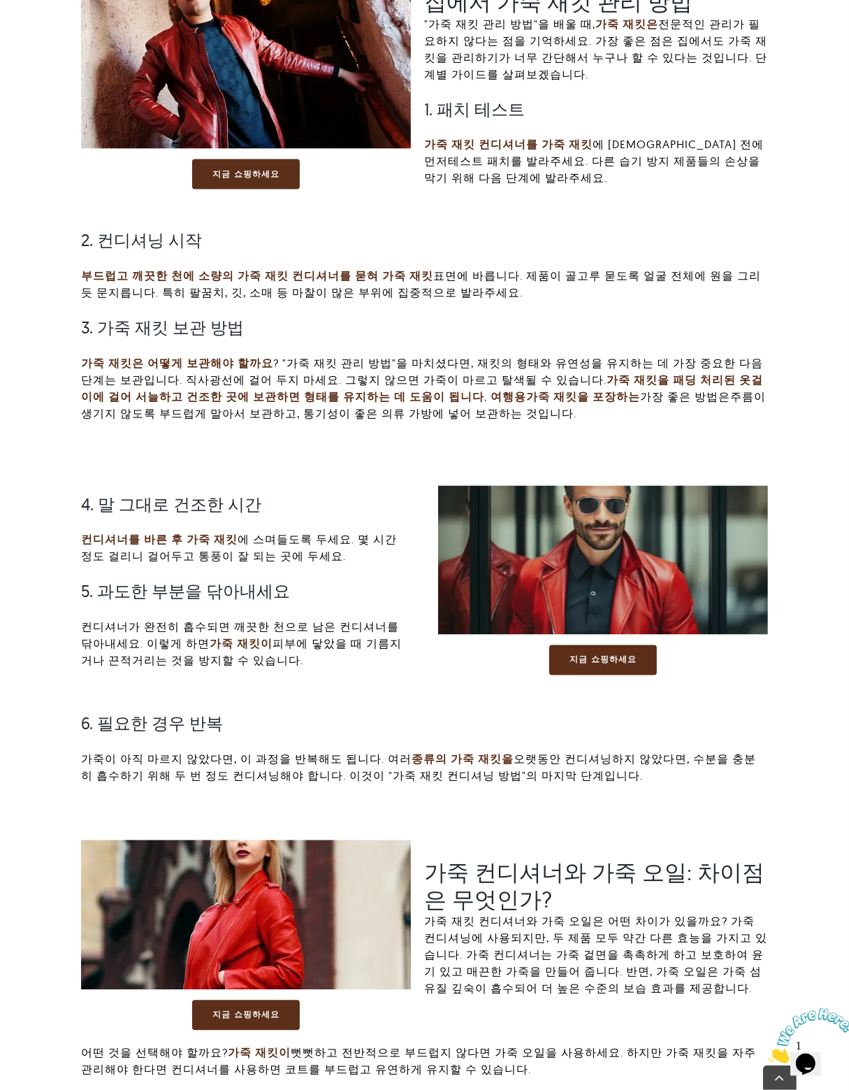
click at [339, 651] on p "컨디셔너가 완전히 흡수되면 깨끗한 천으로 남은 컨디셔너를 닦아내세요. 이렇게 하면 가죽 재킷이 피부에 닿았을 때 기름지거나 끈적거리는 것을 방…" at bounding box center [246, 644] width 330 height 50
drag, startPoint x: 340, startPoint y: 660, endPoint x: 303, endPoint y: 480, distance: 183.3
click at [302, 498] on div "4. 말 그대로 건조한 시간 컨디셔너를 바른 후 가죽 재킷 에 스며들도록 두세요 . 몇 시간 정도 걸리니 걸어두고 통풍이 잘 되는 곳에 두세요…" at bounding box center [246, 581] width 330 height 206
click at [303, 495] on h3 "4. 말 그대로 건조한 시간" at bounding box center [246, 505] width 330 height 20
drag, startPoint x: 305, startPoint y: 477, endPoint x: 317, endPoint y: 641, distance: 164.0
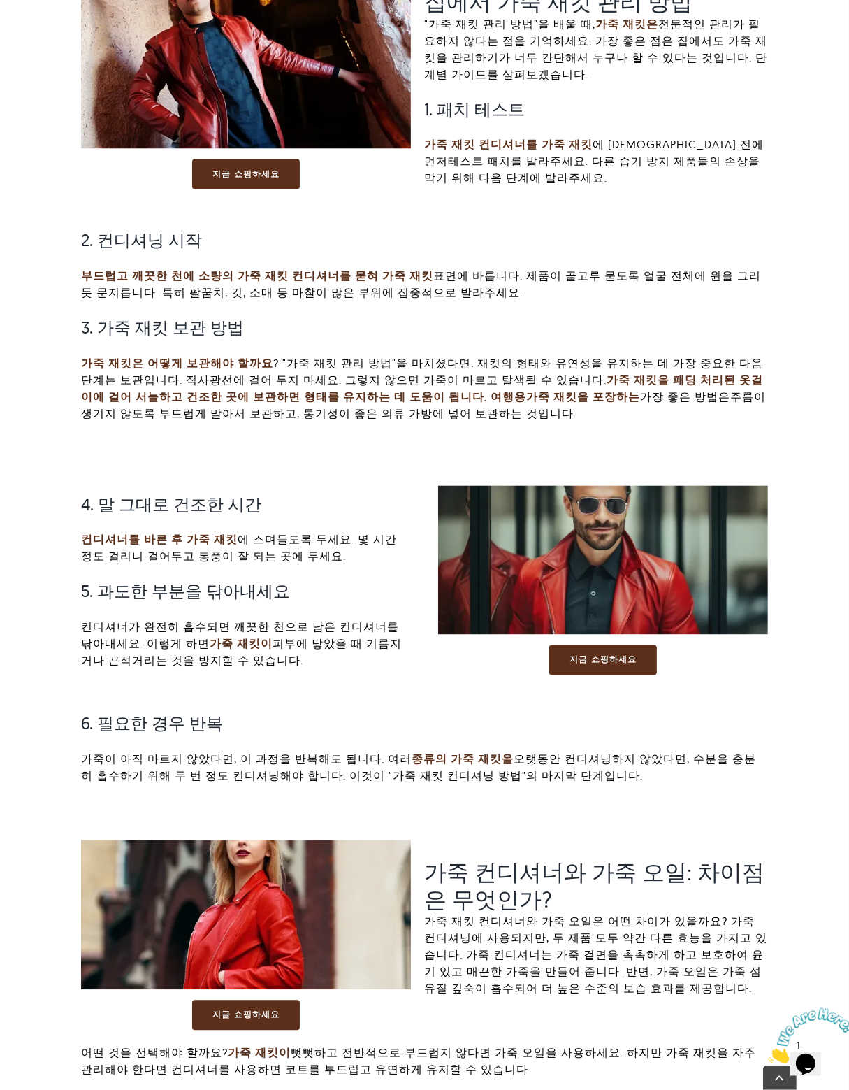
click at [317, 640] on div "4. 말 그대로 건조한 시간 컨디셔너를 바른 후 가죽 재킷 에 스며들도록 두세요 . 몇 시간 정도 걸리니 걸어두고 통풍이 잘 되는 곳에 두세요…" at bounding box center [246, 581] width 330 height 206
click at [317, 641] on p "컨디셔너가 완전히 흡수되면 깨끗한 천으로 남은 컨디셔너를 닦아내세요. 이렇게 하면 가죽 재킷이 피부에 닿았을 때 기름지거나 끈적거리는 것을 방…" at bounding box center [246, 644] width 330 height 50
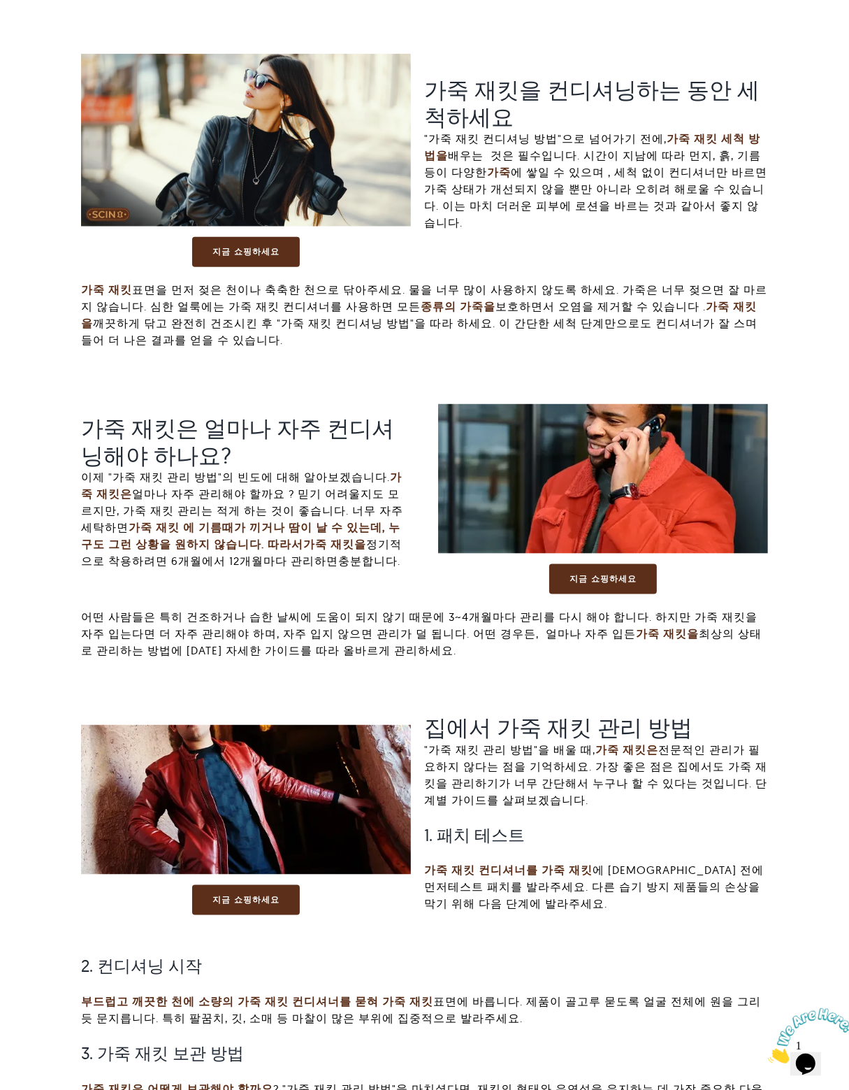
scroll to position [0, 0]
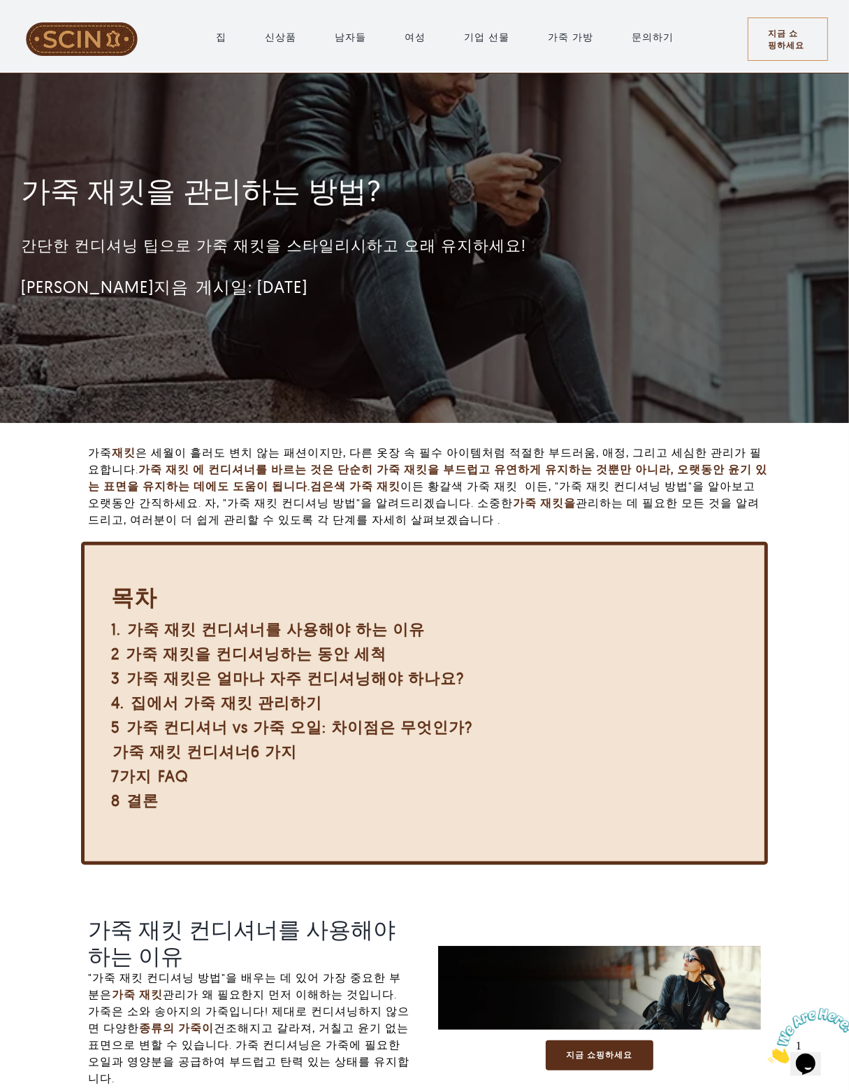
drag, startPoint x: 364, startPoint y: 247, endPoint x: 354, endPoint y: -85, distance: 332.2
